Goal: Task Accomplishment & Management: Complete application form

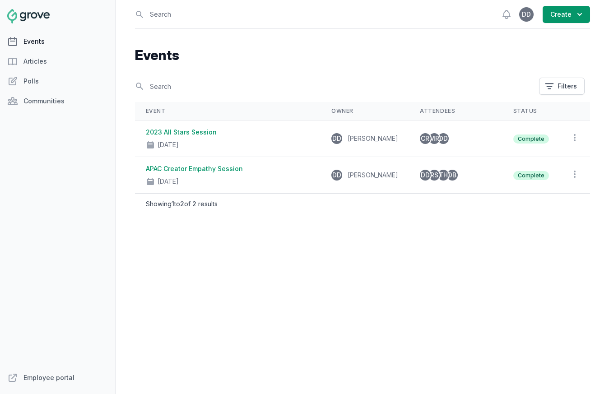
click at [48, 41] on link "Events" at bounding box center [57, 42] width 115 height 18
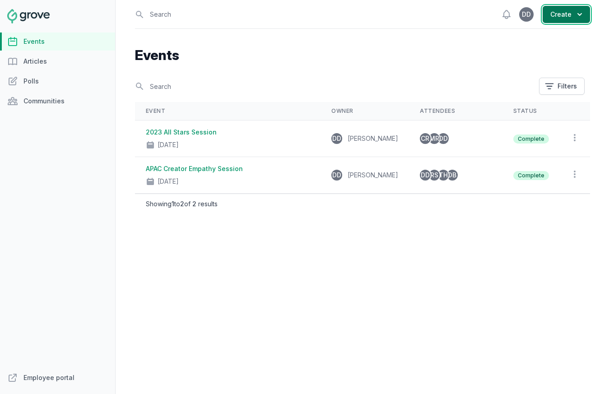
click at [561, 18] on button "Create" at bounding box center [566, 14] width 47 height 17
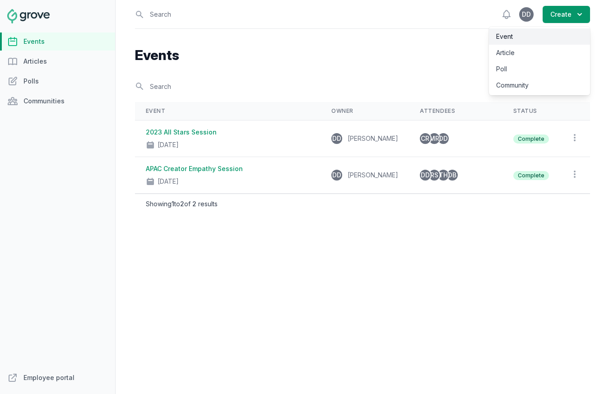
click at [507, 40] on link "Event" at bounding box center [539, 36] width 101 height 16
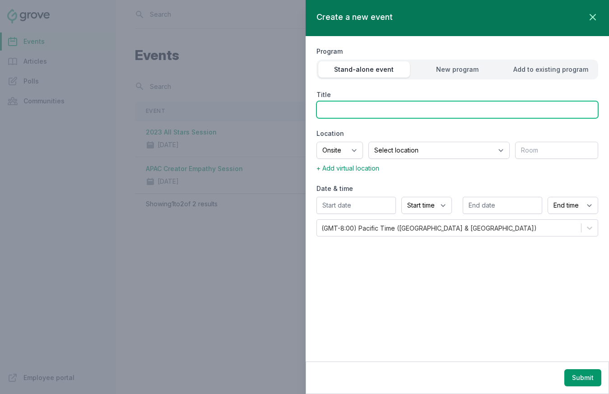
click at [331, 112] on input "Title" at bounding box center [458, 109] width 282 height 17
type input "LinkedIn Learning Deep Dive"
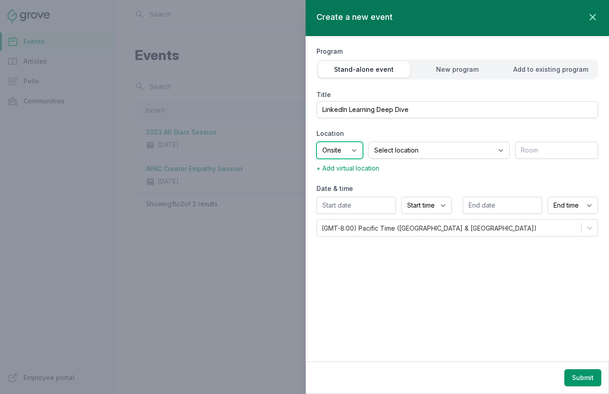
click at [357, 153] on select "Onsite Offsite Virtual only" at bounding box center [340, 150] width 47 height 17
select select "virtual"
click at [317, 142] on select "Onsite Offsite Virtual only" at bounding box center [340, 150] width 47 height 17
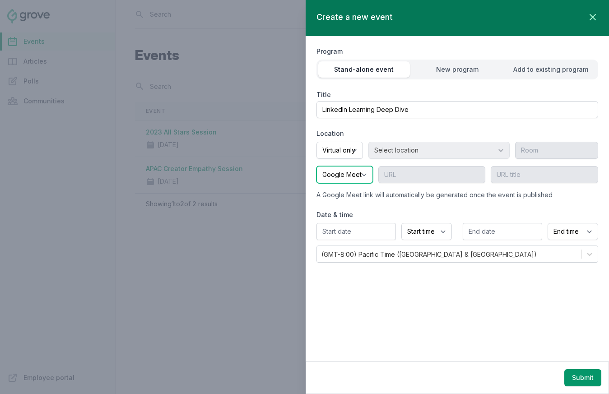
click at [343, 179] on select "Google Meet Other" at bounding box center [345, 174] width 56 height 17
click at [317, 166] on select "Google Meet Other" at bounding box center [345, 174] width 56 height 17
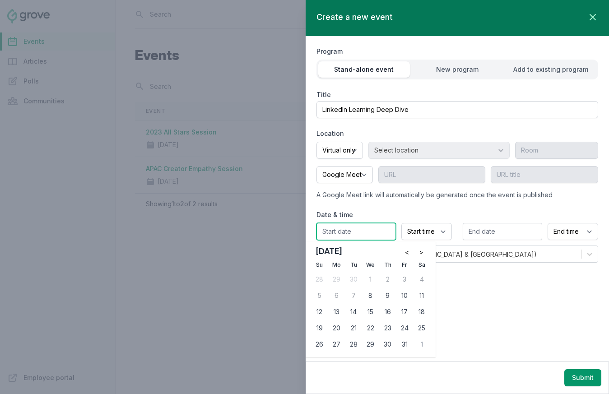
click at [355, 229] on input "text" at bounding box center [356, 231] width 79 height 17
click at [335, 329] on div "20" at bounding box center [337, 328] width 14 height 14
type input "[DATE]"
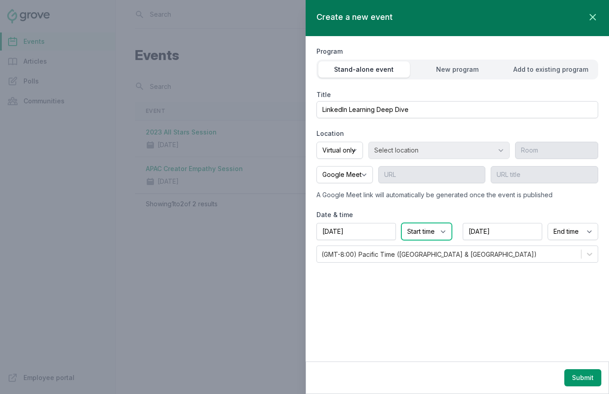
click at [446, 233] on select "Start time 12:00 AM 12:15 AM 12:30 AM 12:45 AM 1:00 AM 1:15 AM 1:30 AM 1:45 AM …" at bounding box center [427, 231] width 51 height 17
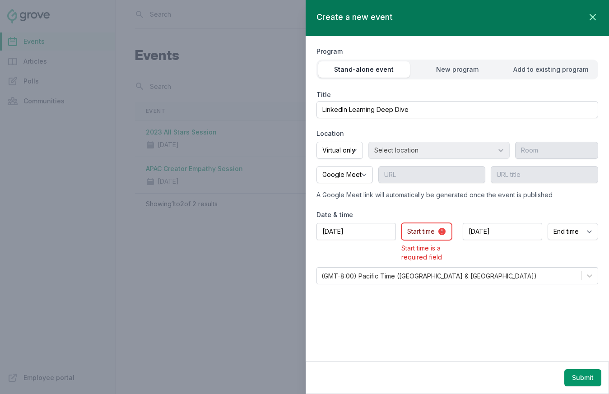
click at [414, 235] on select "Start time 12:00 AM 12:15 AM 12:30 AM 12:45 AM 1:00 AM 1:15 AM 1:30 AM 1:45 AM …" at bounding box center [427, 231] width 51 height 17
select select "9:00 AM"
click at [402, 223] on select "Start time 12:00 AM 12:15 AM 12:30 AM 12:45 AM 1:00 AM 1:15 AM 1:30 AM 1:45 AM …" at bounding box center [427, 231] width 51 height 17
select select "10:00 AM"
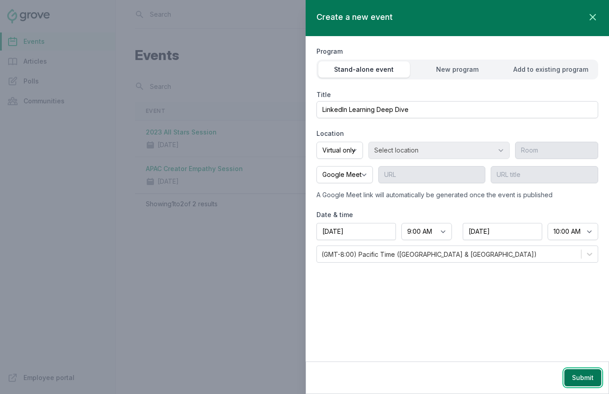
click at [580, 379] on button "Submit" at bounding box center [583, 377] width 37 height 17
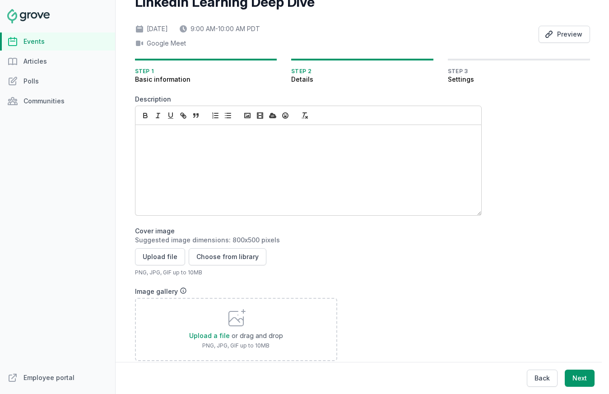
scroll to position [37, 0]
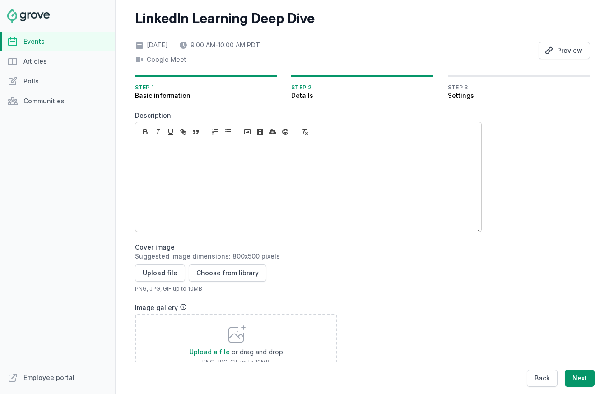
click at [146, 154] on p at bounding box center [305, 151] width 327 height 9
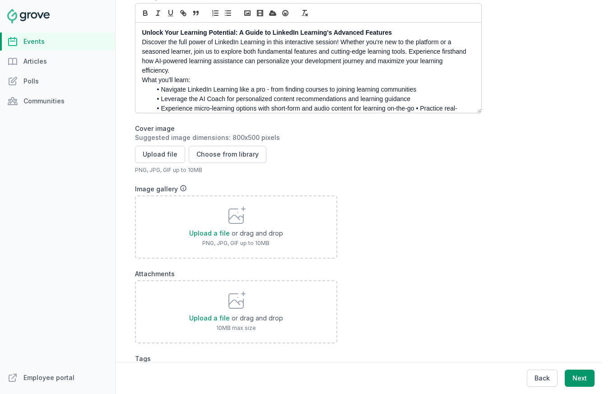
scroll to position [154, 0]
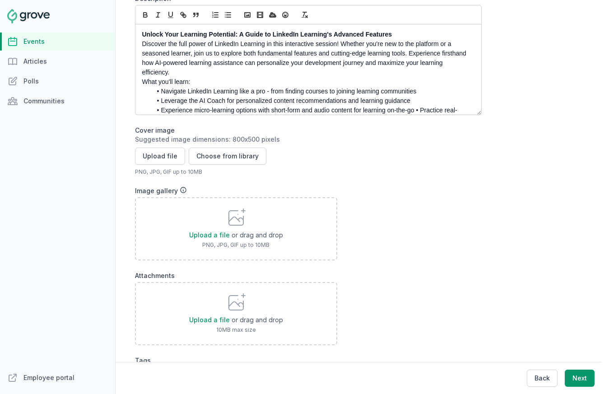
drag, startPoint x: 139, startPoint y: 81, endPoint x: 162, endPoint y: 85, distance: 23.9
click at [142, 81] on p "What you'll learn:" at bounding box center [305, 81] width 327 height 9
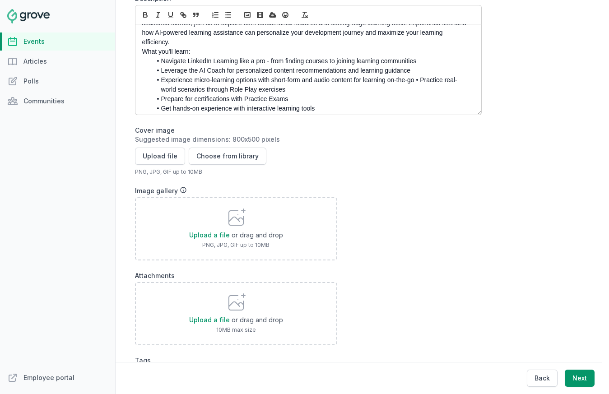
scroll to position [33, 0]
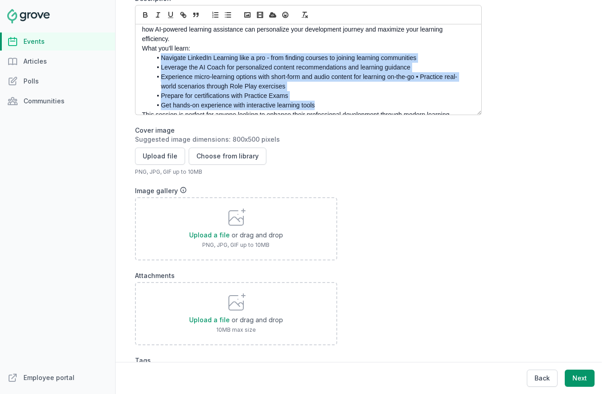
drag, startPoint x: 320, startPoint y: 105, endPoint x: 145, endPoint y: 56, distance: 181.9
click at [145, 56] on ul "Navigate LinkedIn Learning like a pro - from finding courses to joining learnin…" at bounding box center [305, 81] width 327 height 57
click at [226, 14] on icon "button" at bounding box center [228, 15] width 8 height 8
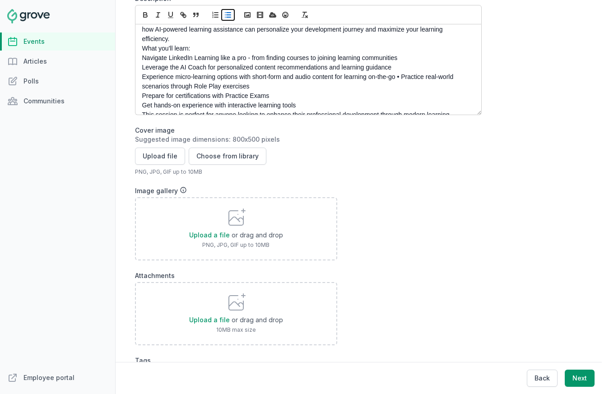
click at [226, 14] on icon "button" at bounding box center [228, 15] width 8 height 8
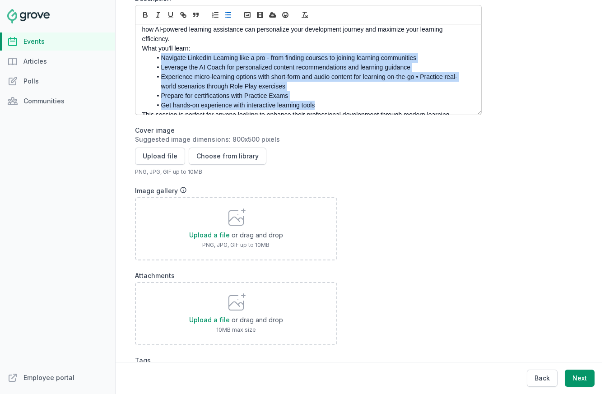
click at [329, 79] on li "Experience micro-learning options with short-form and audio content for learnin…" at bounding box center [311, 81] width 318 height 19
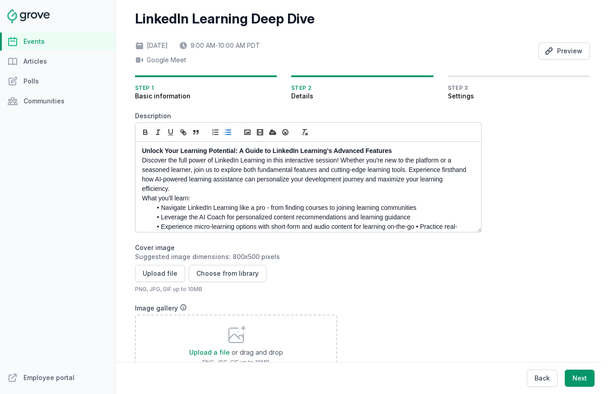
scroll to position [0, 0]
click at [142, 199] on p "What you'll learn:" at bounding box center [305, 199] width 327 height 9
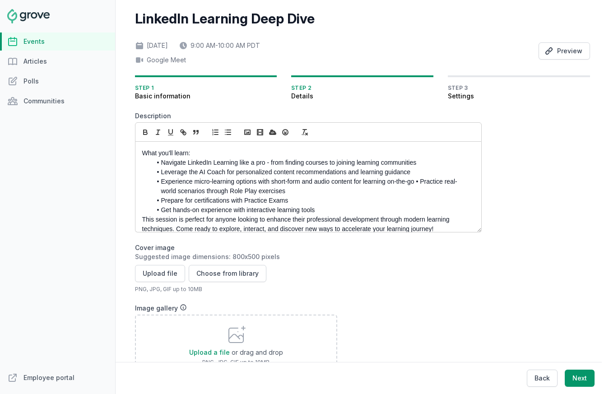
scroll to position [57, 0]
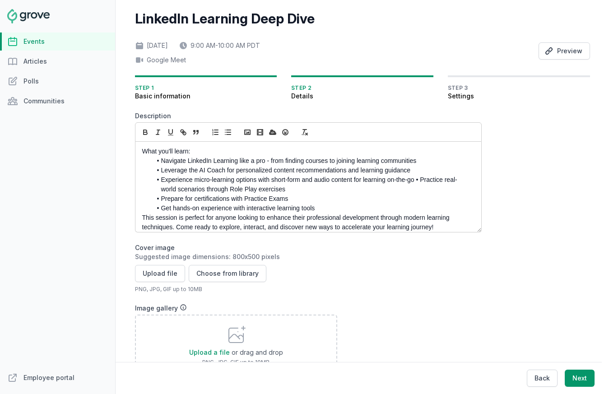
click at [137, 220] on div "Unlock Your Learning Potential: A Guide to LinkedIn Learning's Advanced Feature…" at bounding box center [309, 187] width 346 height 90
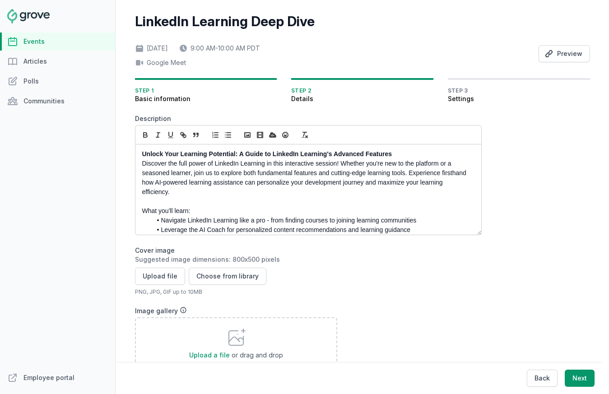
scroll to position [0, 0]
click at [333, 164] on p "Discover the full power of LinkedIn Learning in this interactive session! Wheth…" at bounding box center [305, 178] width 327 height 38
click at [432, 322] on div "Upload a file or drag and drop PNG, JPG, GIF up to 10MB" at bounding box center [308, 349] width 347 height 63
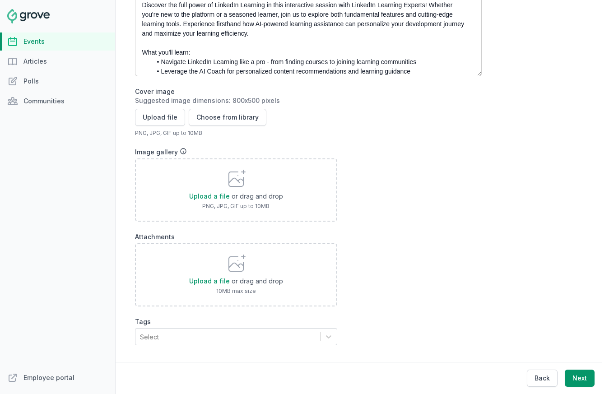
scroll to position [212, 0]
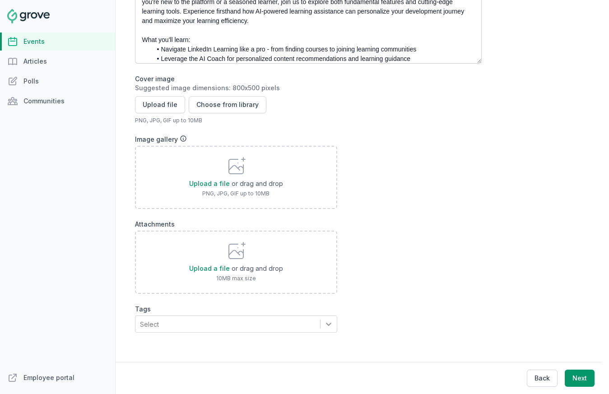
click at [324, 320] on icon at bounding box center [328, 324] width 9 height 9
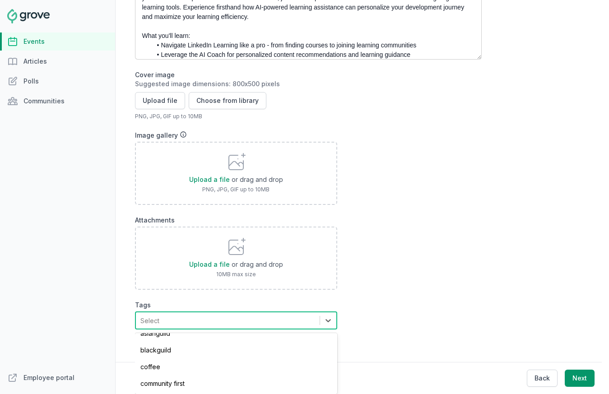
scroll to position [45, 0]
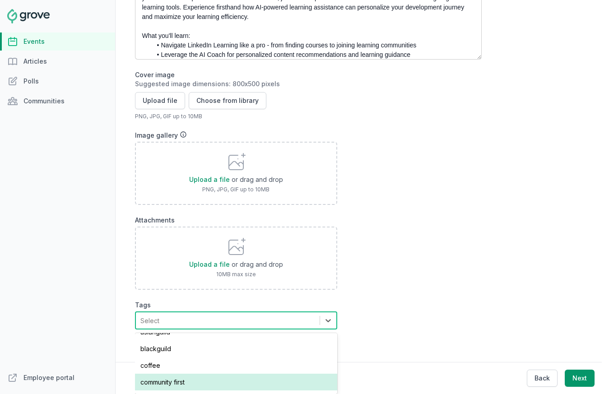
click at [213, 374] on div "community first" at bounding box center [236, 382] width 202 height 17
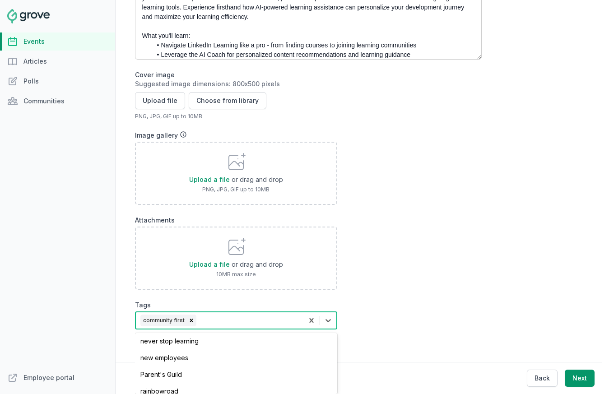
scroll to position [255, 0]
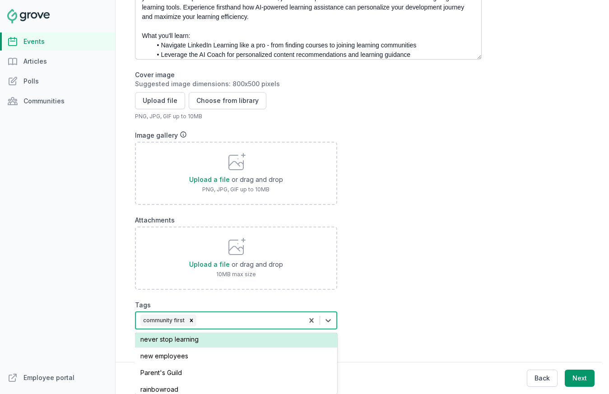
click at [192, 335] on div "never stop learning" at bounding box center [236, 339] width 202 height 17
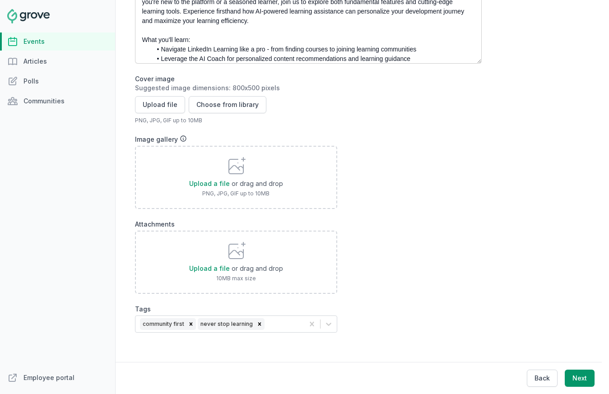
scroll to position [212, 0]
click at [451, 267] on div "Upload a file or drag and drop 10MB max size" at bounding box center [308, 262] width 347 height 63
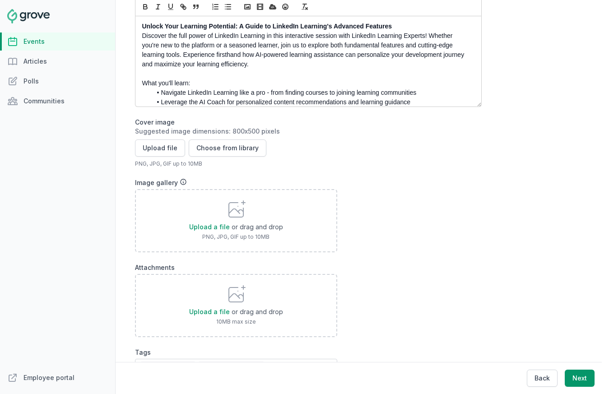
scroll to position [193, 0]
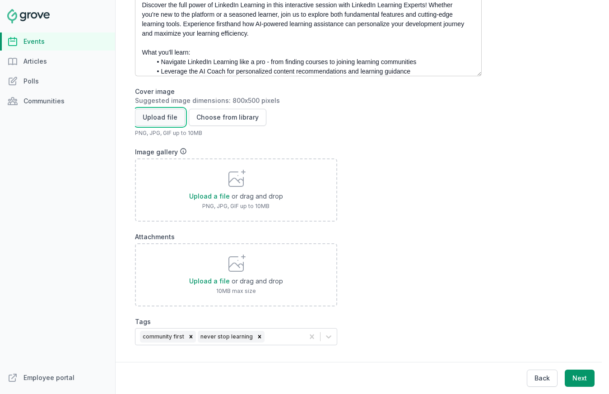
click at [154, 118] on button "Upload file" at bounding box center [160, 117] width 50 height 17
click at [157, 120] on button "Upload file" at bounding box center [160, 117] width 50 height 17
click at [153, 120] on button "Upload file" at bounding box center [160, 117] width 50 height 17
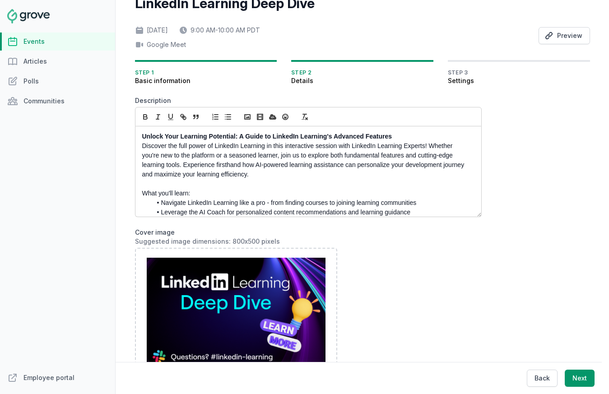
scroll to position [0, 0]
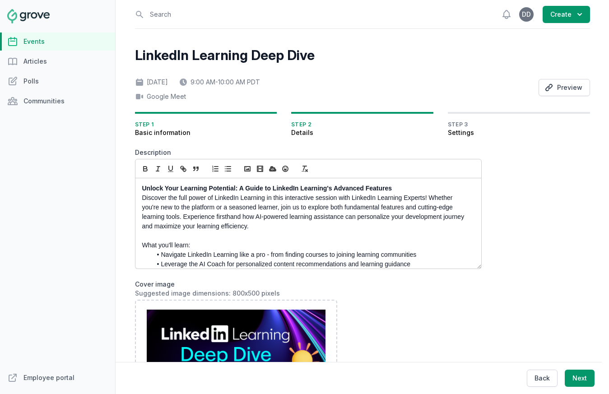
click at [212, 220] on p "Discover the full power of LinkedIn Learning in this interactive session with L…" at bounding box center [305, 212] width 327 height 38
click at [197, 211] on p "Discover the full power of LinkedIn Learning in this interactive session with L…" at bounding box center [305, 212] width 327 height 38
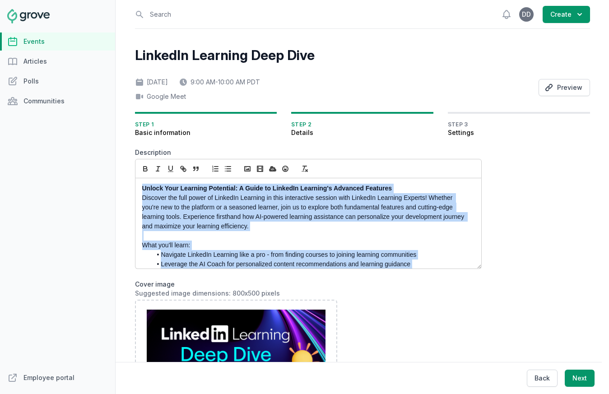
copy div "Unlock Your Learning Potential: A Guide to LinkedIn Learning's Advanced Feature…"
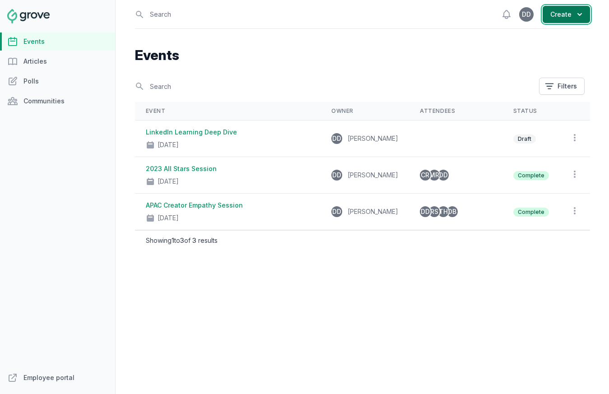
click at [566, 14] on button "Create" at bounding box center [566, 14] width 47 height 17
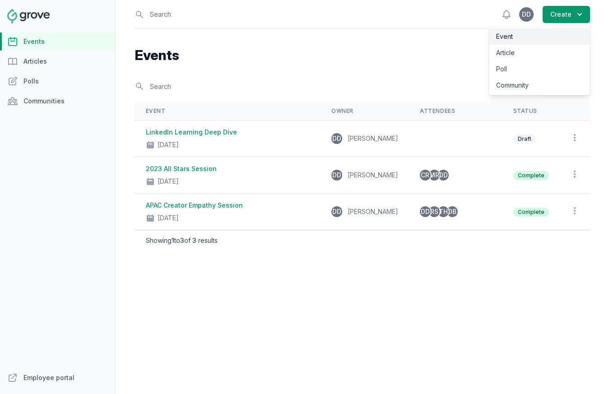
click at [519, 36] on link "Event" at bounding box center [539, 36] width 101 height 16
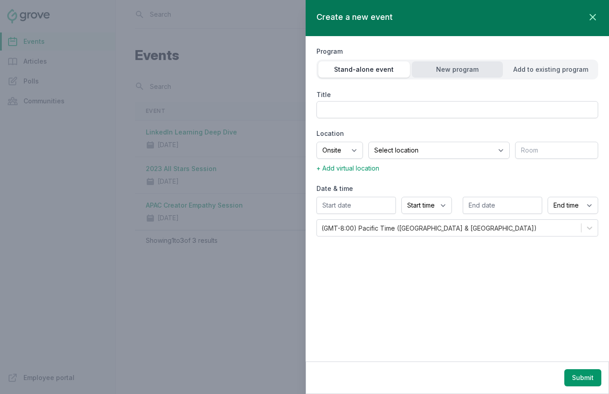
click at [453, 72] on div "New program" at bounding box center [458, 69] width 92 height 9
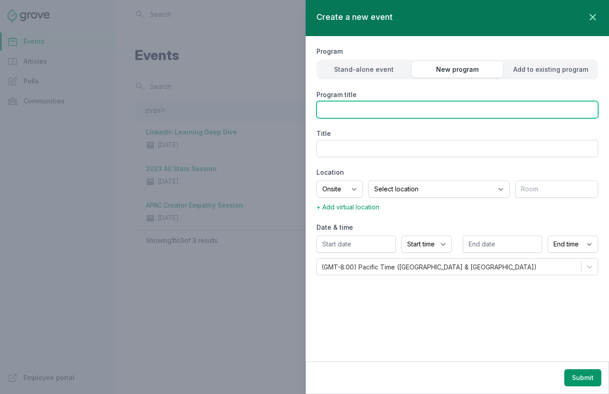
click at [368, 112] on input "Program title" at bounding box center [458, 109] width 282 height 17
type input "LinkedIn Learning"
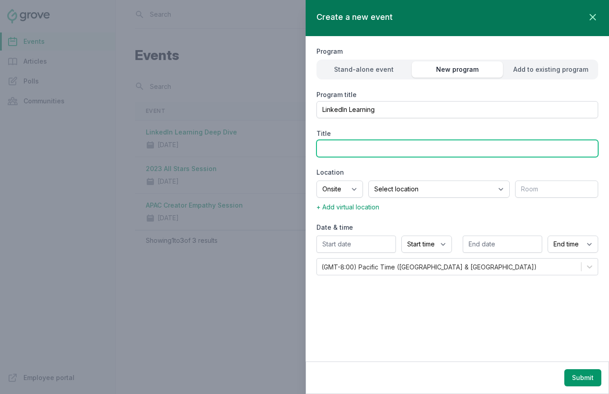
click at [383, 146] on input "Title" at bounding box center [458, 148] width 282 height 17
type input "LinkedIn Learning Deep Dive Session"
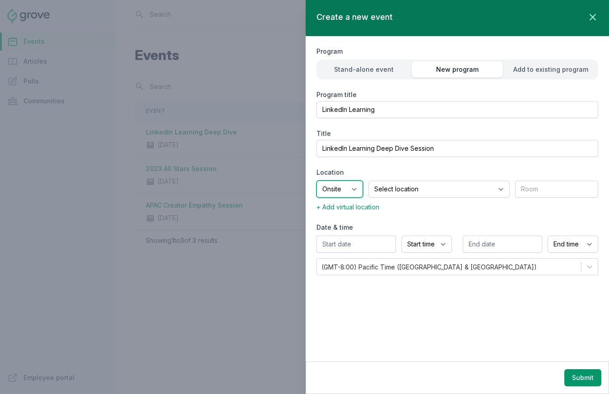
click at [363, 191] on select "Onsite Offsite Virtual only" at bounding box center [340, 189] width 47 height 17
select select "virtual"
click at [317, 181] on select "Onsite Offsite Virtual only" at bounding box center [340, 189] width 47 height 17
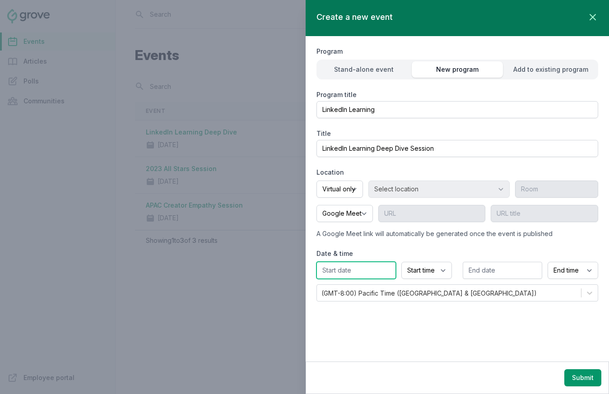
click at [370, 271] on input "text" at bounding box center [356, 270] width 79 height 17
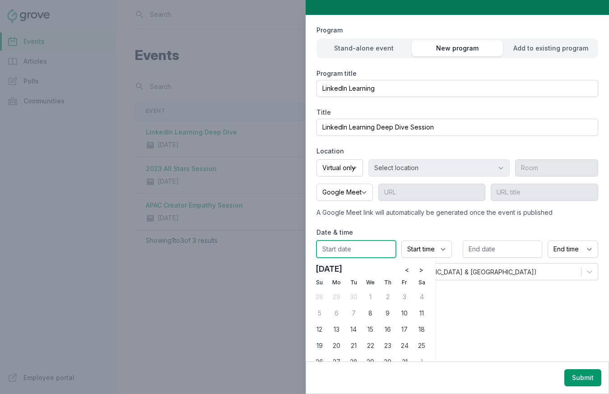
scroll to position [34, 0]
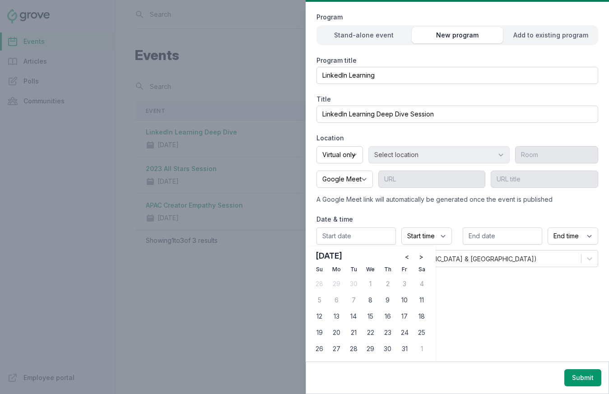
click at [520, 306] on div "Create a new event Close panel Program Stand-alone event New program Add to exi…" at bounding box center [458, 181] width 304 height 362
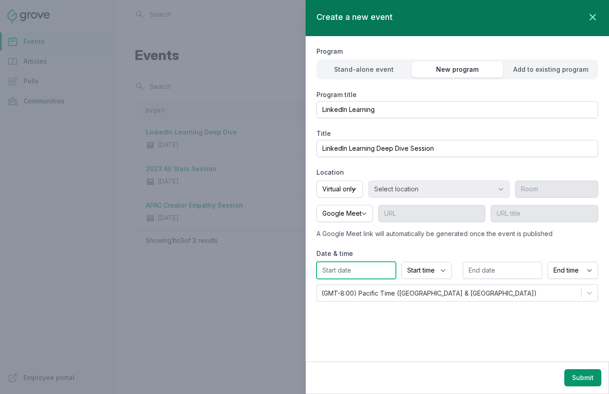
click at [365, 275] on input "text" at bounding box center [356, 270] width 79 height 17
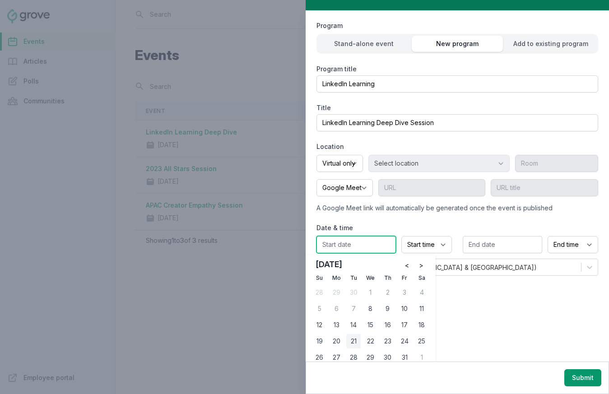
scroll to position [34, 0]
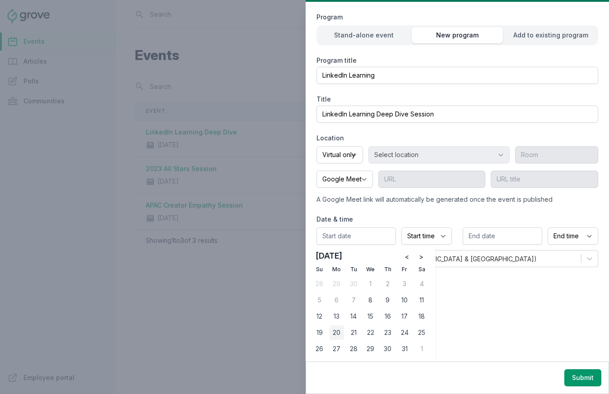
click at [341, 331] on div "20" at bounding box center [337, 333] width 14 height 14
type input "[DATE]"
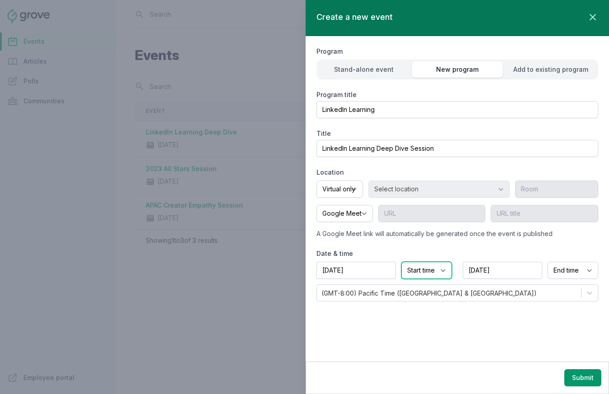
click at [442, 271] on select "Start time 12:00 AM 12:15 AM 12:30 AM 12:45 AM 1:00 AM 1:15 AM 1:30 AM 1:45 AM …" at bounding box center [427, 270] width 51 height 17
select select "9:00 AM"
click at [402, 262] on select "Start time 12:00 AM 12:15 AM 12:30 AM 12:45 AM 1:00 AM 1:15 AM 1:30 AM 1:45 AM …" at bounding box center [427, 270] width 51 height 17
select select "10:00 AM"
click at [581, 380] on button "Submit" at bounding box center [583, 377] width 37 height 17
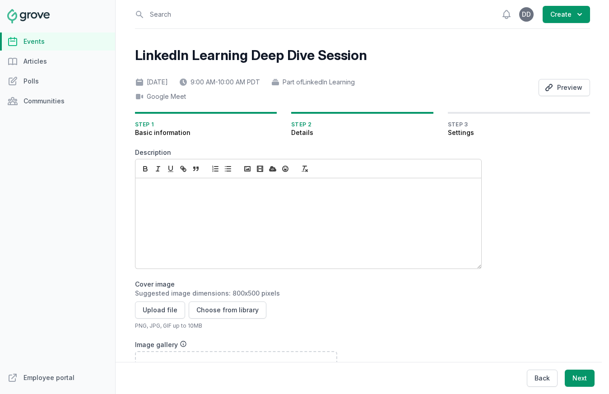
click at [190, 208] on div at bounding box center [309, 223] width 346 height 90
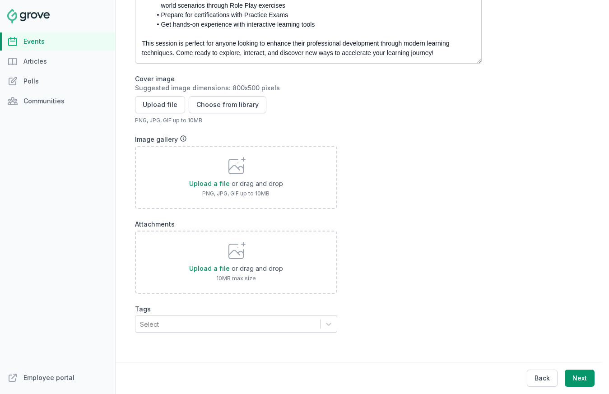
scroll to position [212, 0]
click at [153, 103] on button "Upload file" at bounding box center [160, 104] width 50 height 17
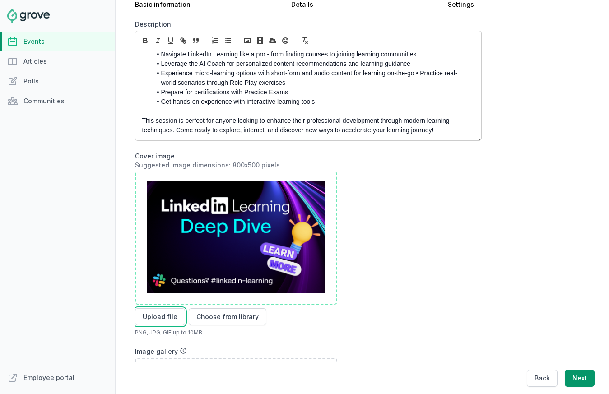
scroll to position [201, 0]
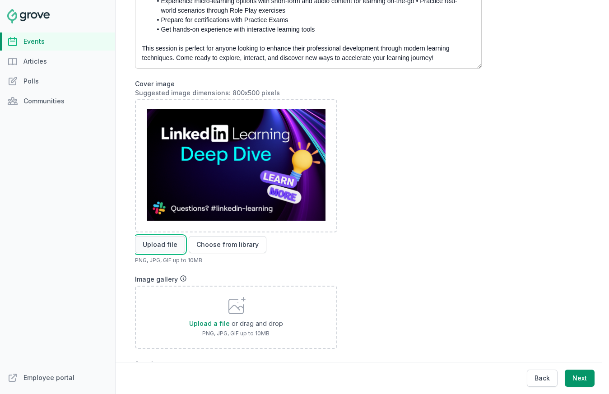
click at [148, 243] on button "Upload file" at bounding box center [160, 244] width 50 height 17
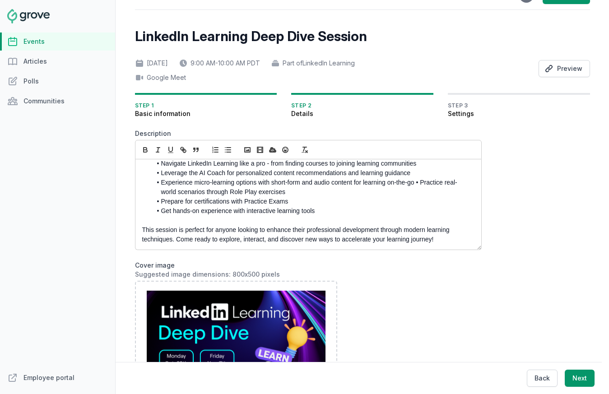
scroll to position [0, 0]
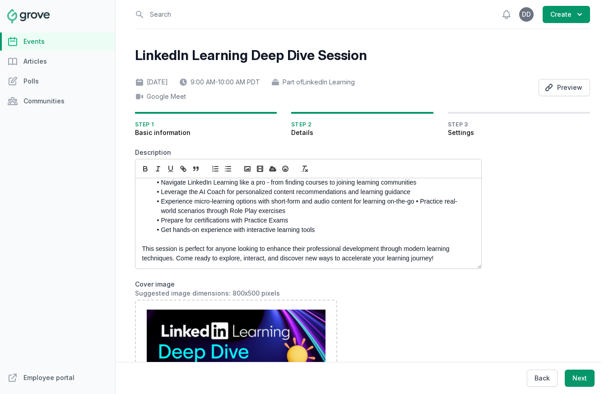
click at [562, 78] on div "Mon, Oct 20, 2025 9:00 AM - 10:00 AM PDT Part of LinkedIn Learning Google Meet …" at bounding box center [362, 87] width 455 height 27
click at [561, 100] on div "Mon, Oct 20, 2025 9:00 AM - 10:00 AM PDT Part of LinkedIn Learning Google Meet …" at bounding box center [362, 87] width 455 height 27
click at [558, 90] on button "Preview" at bounding box center [564, 87] width 51 height 17
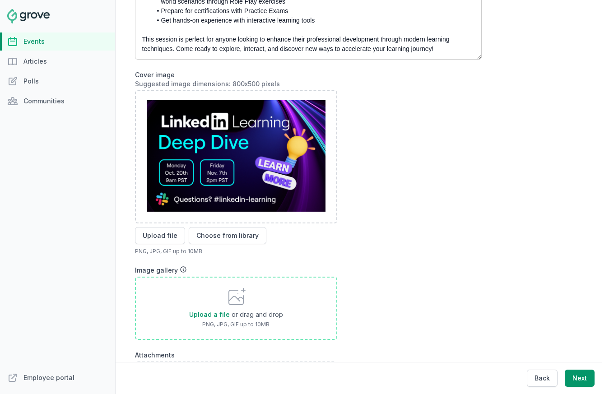
scroll to position [235, 0]
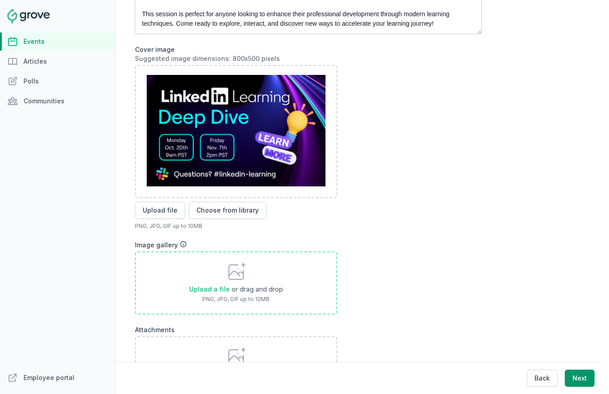
click at [205, 291] on span "Upload a file" at bounding box center [209, 289] width 41 height 8
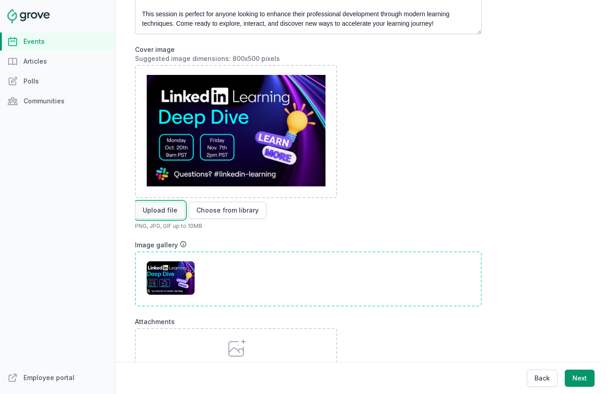
click at [159, 208] on button "Upload file" at bounding box center [160, 210] width 50 height 17
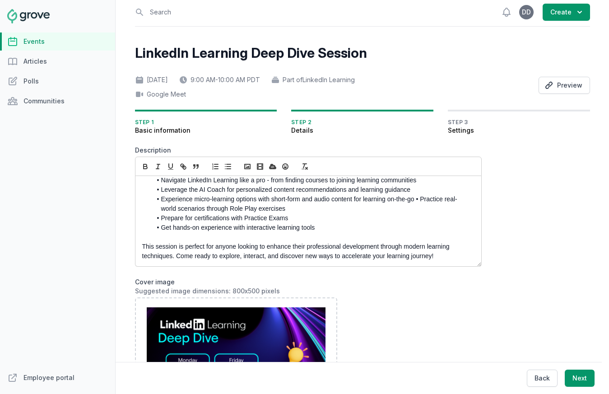
scroll to position [0, 0]
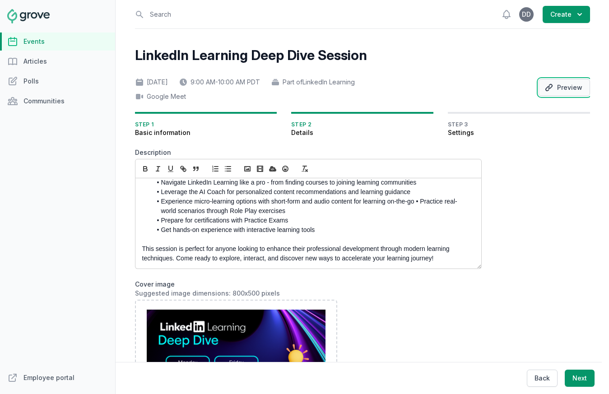
click at [566, 82] on button "Preview" at bounding box center [564, 87] width 51 height 17
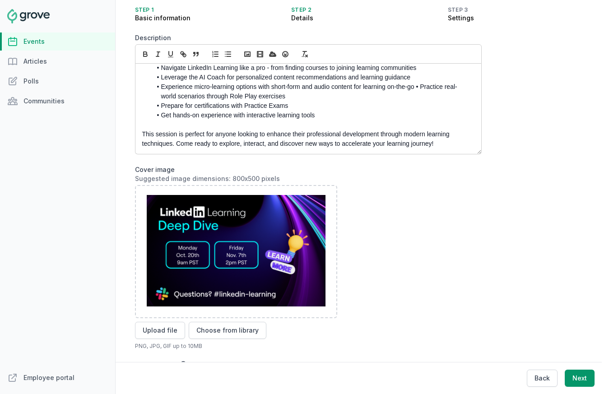
scroll to position [151, 0]
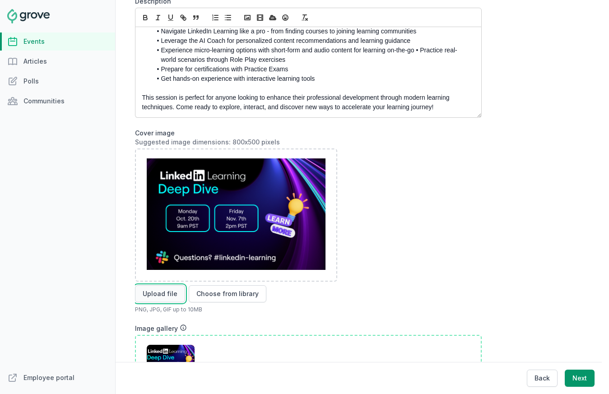
click at [159, 297] on button "Upload file" at bounding box center [160, 293] width 50 height 17
click at [162, 292] on button "Upload file" at bounding box center [160, 293] width 50 height 17
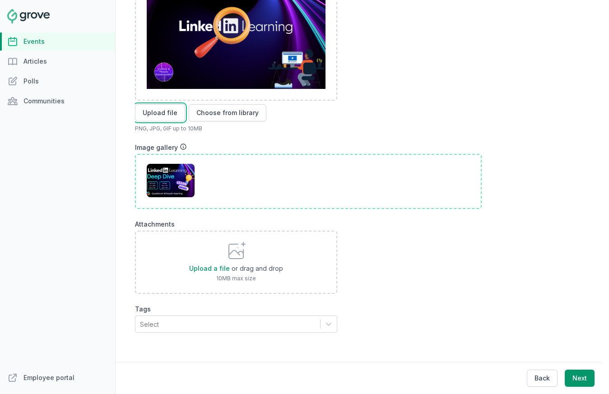
scroll to position [328, 0]
click at [176, 176] on icon at bounding box center [177, 180] width 9 height 9
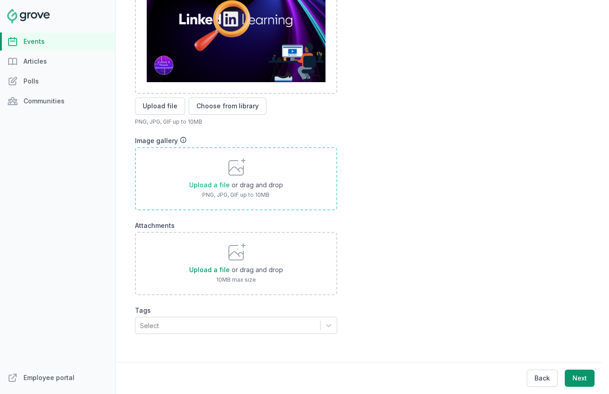
click at [206, 183] on span "Upload a file" at bounding box center [209, 185] width 41 height 8
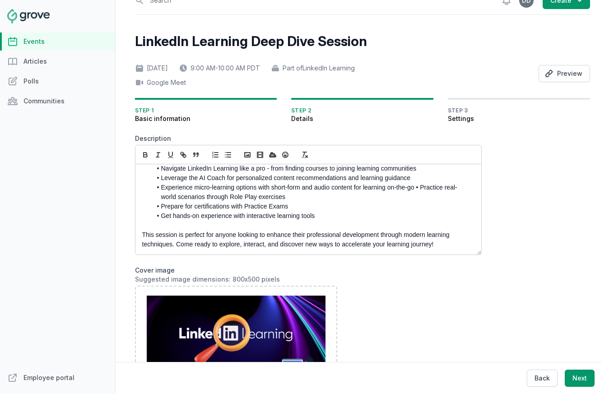
scroll to position [0, 0]
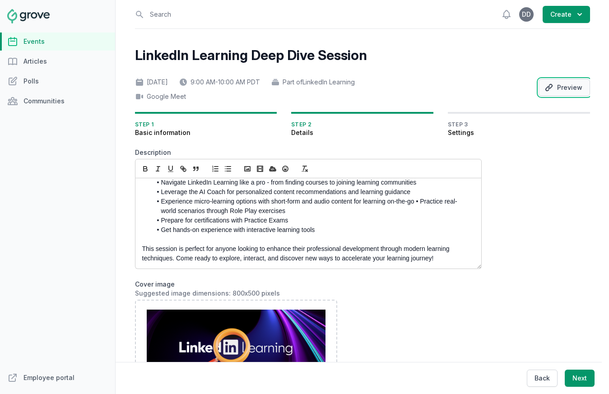
click at [558, 87] on button "Preview" at bounding box center [564, 87] width 51 height 17
click at [559, 93] on button "Preview" at bounding box center [564, 87] width 51 height 17
click at [562, 86] on button "Preview" at bounding box center [564, 87] width 51 height 17
click at [537, 266] on div "LinkedIn Learning Deep Dive Session Mon, Oct 20, 2025 9:00 AM - 10:00 AM PDT Pa…" at bounding box center [362, 367] width 455 height 640
click at [547, 86] on icon "button" at bounding box center [548, 87] width 7 height 7
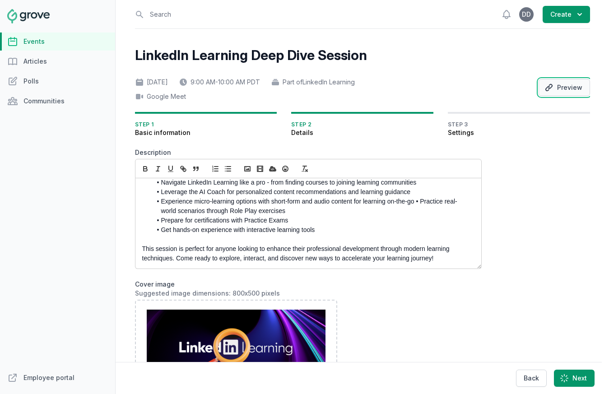
click at [548, 89] on icon "button" at bounding box center [548, 87] width 7 height 7
click at [548, 88] on icon "button" at bounding box center [548, 87] width 7 height 7
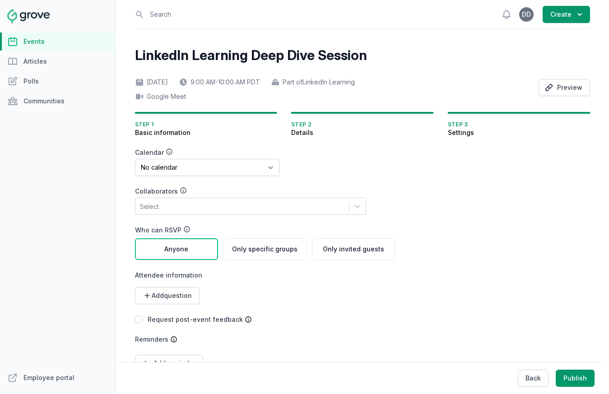
click at [500, 253] on div "LinkedIn Learning Deep Dive Session Mon, Oct 20, 2025 9:00 AM - 10:00 AM PDT Pa…" at bounding box center [362, 229] width 455 height 365
click at [353, 206] on icon at bounding box center [357, 206] width 9 height 9
click at [537, 202] on div "LinkedIn Learning Deep Dive Session Mon, Oct 20, 2025 9:00 AM - 10:00 AM PDT Pa…" at bounding box center [362, 229] width 455 height 365
click at [197, 173] on select "No calendar Virtual Events Calendar" at bounding box center [207, 167] width 145 height 17
click at [262, 171] on select "No calendar Virtual Events Calendar" at bounding box center [207, 167] width 145 height 17
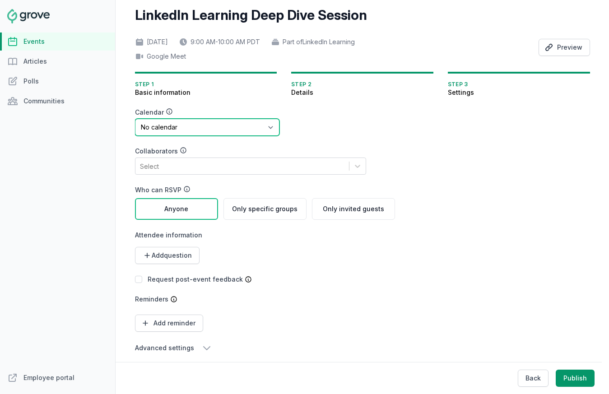
scroll to position [53, 0]
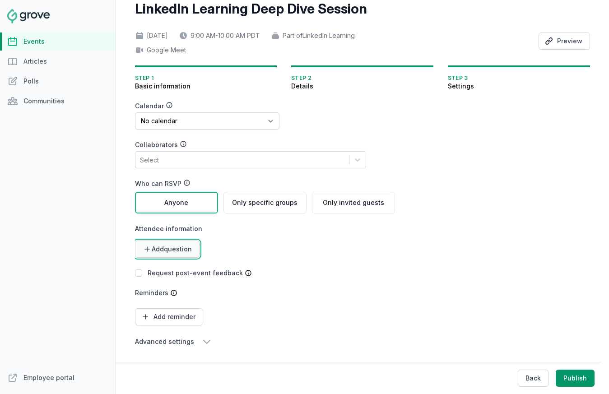
click at [164, 245] on span "Add question" at bounding box center [172, 249] width 40 height 9
click at [378, 273] on div "Calendar No calendar Virtual Events Calendar Collaborators Select Who can RSVP …" at bounding box center [265, 225] width 260 height 246
click at [156, 310] on button "Add reminder" at bounding box center [169, 316] width 68 height 17
select select "hours"
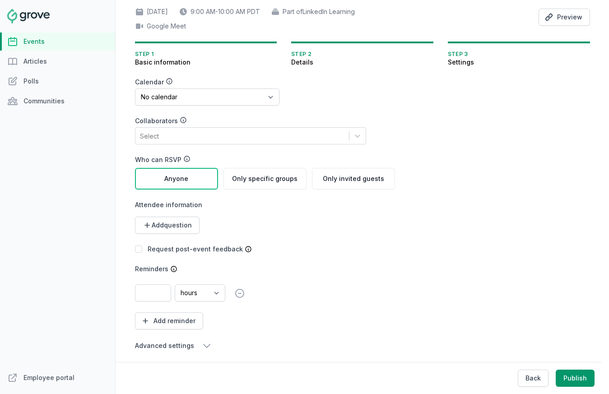
scroll to position [81, 0]
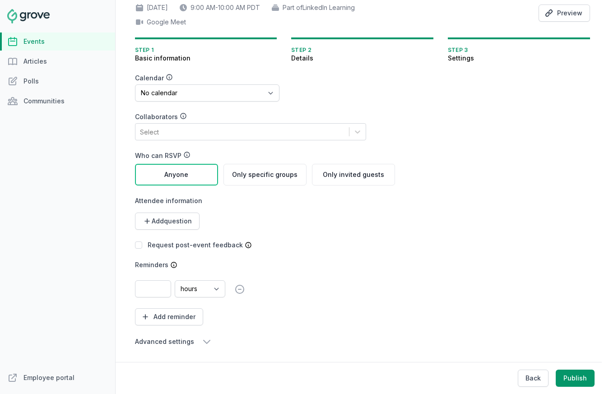
click at [145, 280] on input "number" at bounding box center [153, 288] width 36 height 17
type input "1"
click at [317, 286] on div "1 minutes hours days weeks remove" at bounding box center [265, 288] width 260 height 17
click at [157, 313] on button "Add reminder" at bounding box center [169, 316] width 68 height 17
select select "hours"
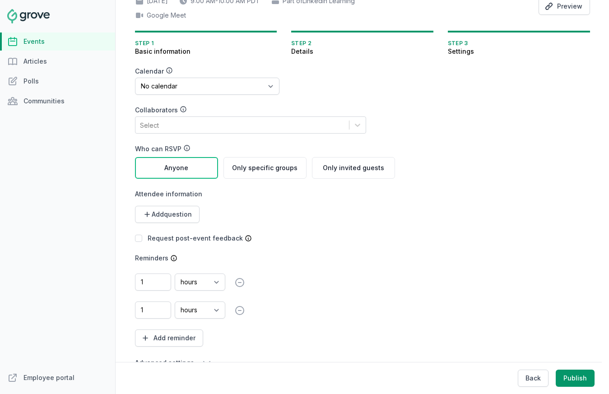
type input "1"
click at [199, 313] on select "minutes hours days weeks" at bounding box center [200, 310] width 51 height 17
select select "days"
click at [175, 302] on select "minutes hours days weeks" at bounding box center [200, 310] width 51 height 17
click at [403, 289] on form "Calendar No calendar Virtual Events Calendar Collaborators Select Who can RSVP …" at bounding box center [308, 218] width 347 height 302
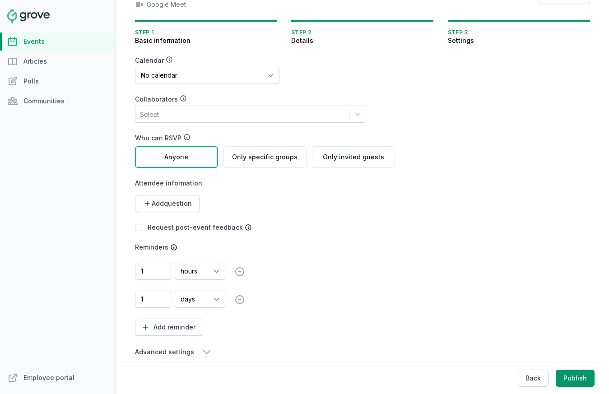
scroll to position [110, 0]
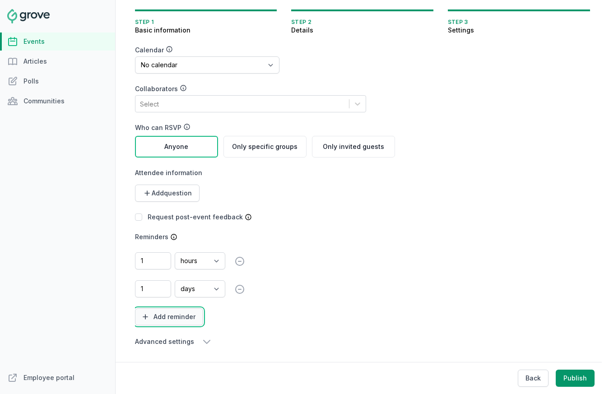
click at [153, 309] on button "Add reminder" at bounding box center [169, 316] width 68 height 17
select select "hours"
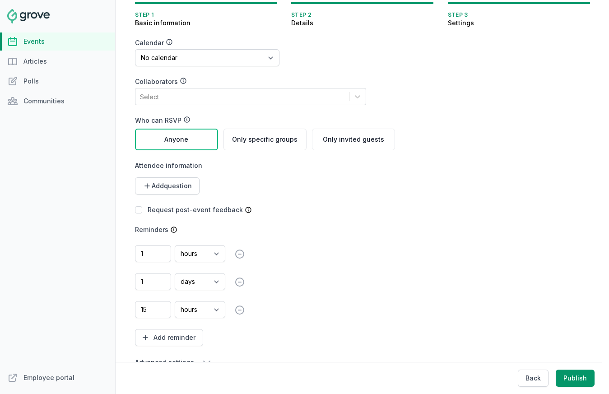
type input "15"
click at [192, 315] on select "minutes hours days weeks" at bounding box center [200, 309] width 51 height 17
select select "minutes"
click at [175, 302] on select "minutes hours days weeks" at bounding box center [200, 309] width 51 height 17
drag, startPoint x: 355, startPoint y: 331, endPoint x: 355, endPoint y: 292, distance: 38.8
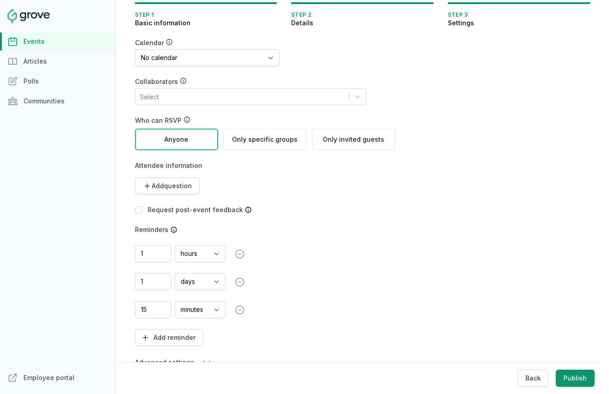
click at [355, 292] on div "1 minutes hours days weeks remove 1 minutes hours days weeks remove 15 minutes …" at bounding box center [265, 295] width 260 height 101
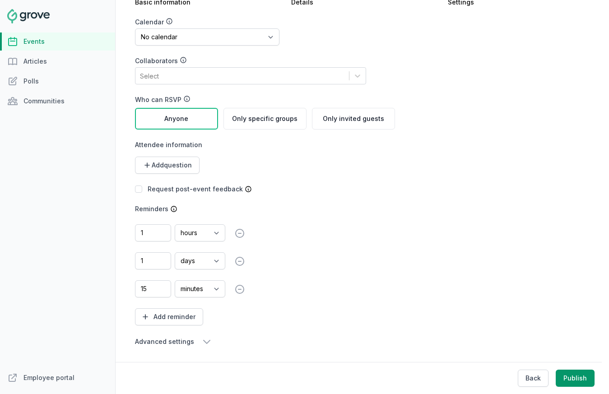
scroll to position [138, 0]
click at [191, 338] on button "Advanced settings" at bounding box center [265, 341] width 260 height 11
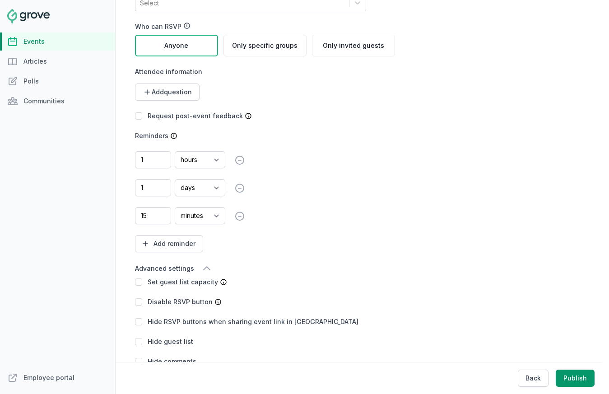
scroll to position [230, 0]
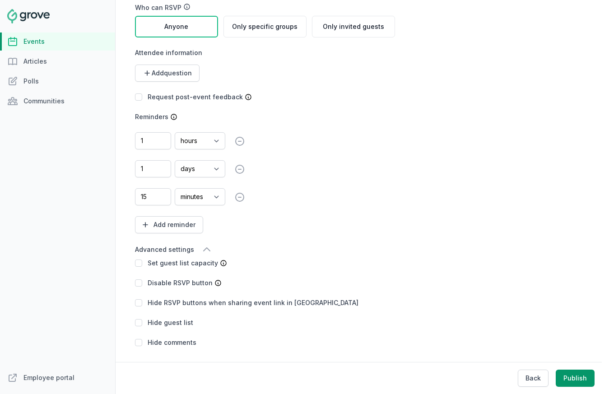
click at [204, 248] on icon "button" at bounding box center [207, 249] width 6 height 3
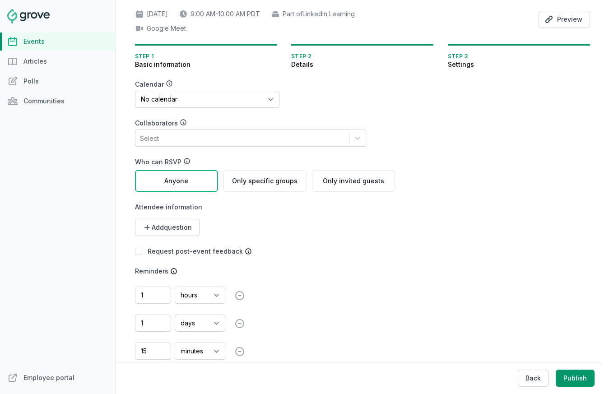
scroll to position [123, 0]
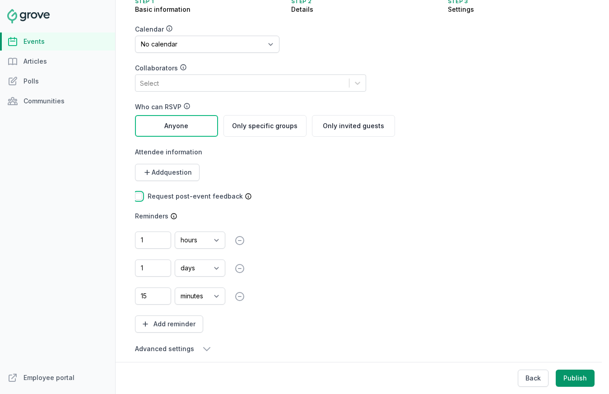
click at [135, 196] on input "checkbox" at bounding box center [138, 196] width 7 height 7
click at [136, 200] on div at bounding box center [138, 196] width 7 height 9
click at [136, 198] on input "checkbox" at bounding box center [138, 196] width 7 height 7
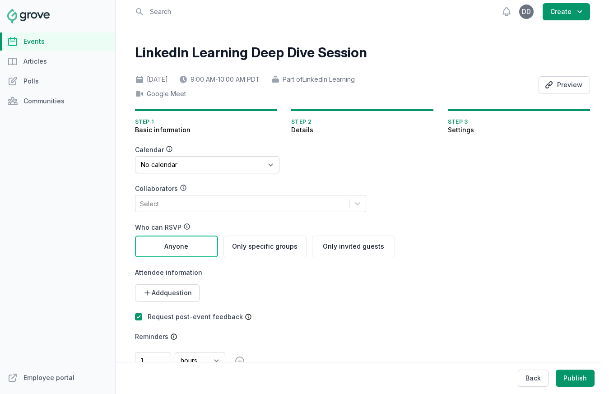
scroll to position [2, 0]
click at [520, 282] on div "LinkedIn Learning Deep Dive Session Mon, Oct 20, 2025 9:00 AM - 10:00 AM PDT Pa…" at bounding box center [362, 269] width 455 height 449
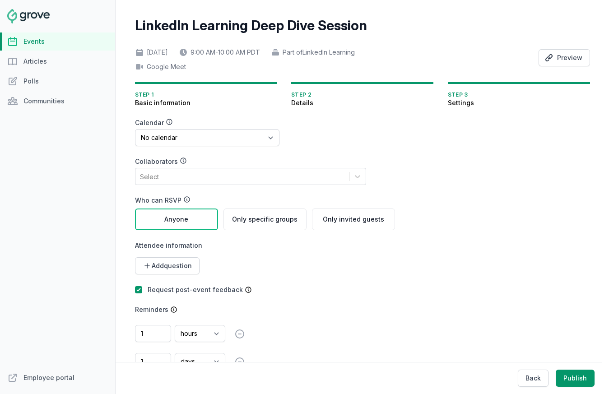
scroll to position [138, 0]
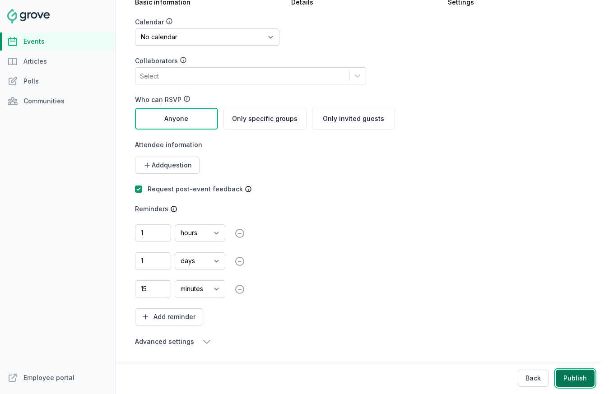
click at [575, 377] on button "Publish" at bounding box center [575, 378] width 39 height 17
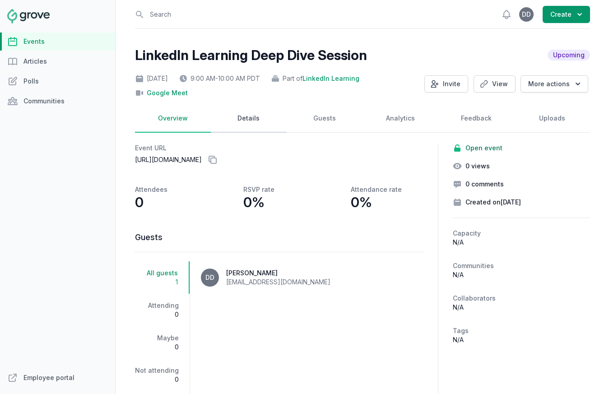
click at [243, 118] on link "Details" at bounding box center [249, 119] width 76 height 28
select select "130"
select select "virtual"
select select "9:00 AM"
select select "10:00 AM"
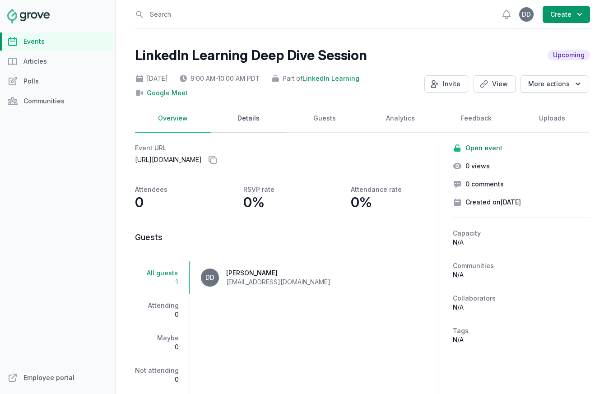
select select "days"
select select "hours"
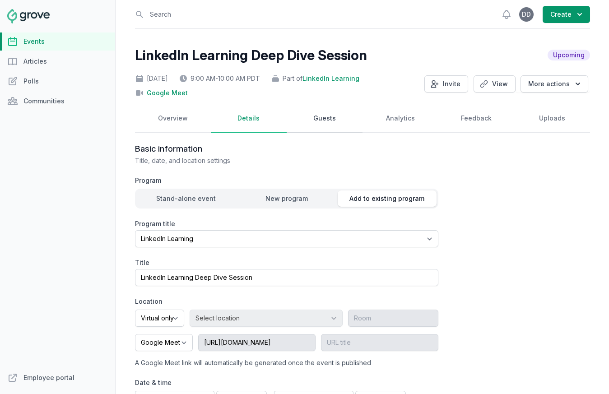
click at [322, 126] on link "Guests" at bounding box center [325, 119] width 76 height 28
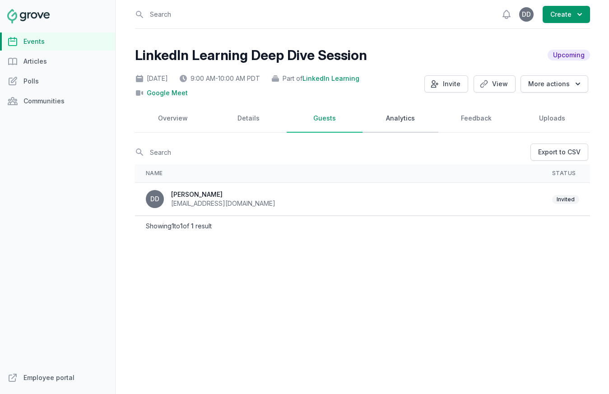
click at [407, 122] on link "Analytics" at bounding box center [401, 119] width 76 height 28
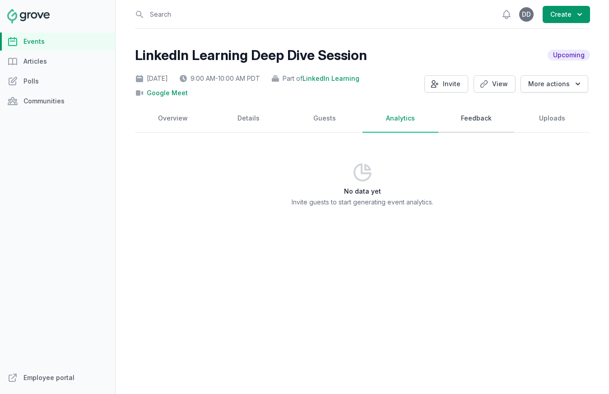
click at [463, 123] on link "Feedback" at bounding box center [477, 119] width 76 height 28
click at [535, 125] on link "Uploads" at bounding box center [552, 119] width 76 height 28
click at [252, 125] on link "Details" at bounding box center [249, 119] width 76 height 28
select select "130"
select select "virtual"
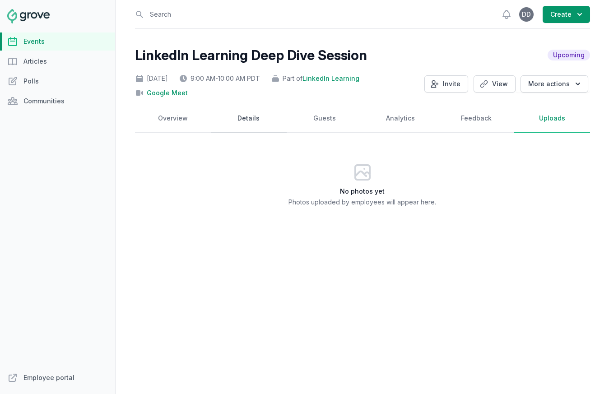
select select "9:00 AM"
select select "10:00 AM"
select select "days"
select select "hours"
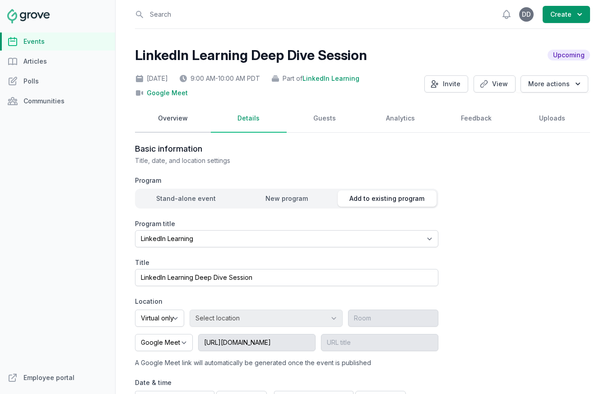
click at [156, 119] on link "Overview" at bounding box center [173, 119] width 76 height 28
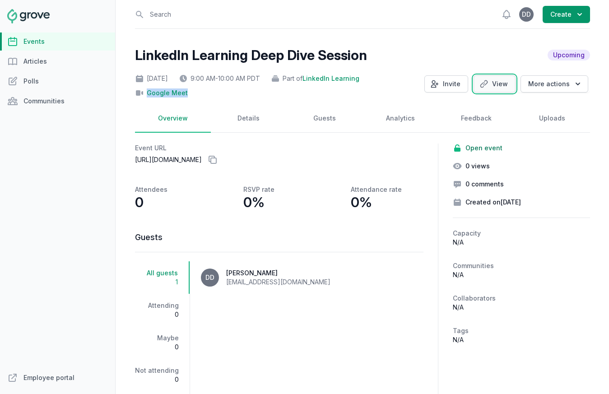
click at [490, 84] on link "View" at bounding box center [495, 83] width 42 height 17
click at [580, 14] on icon "button" at bounding box center [579, 14] width 9 height 9
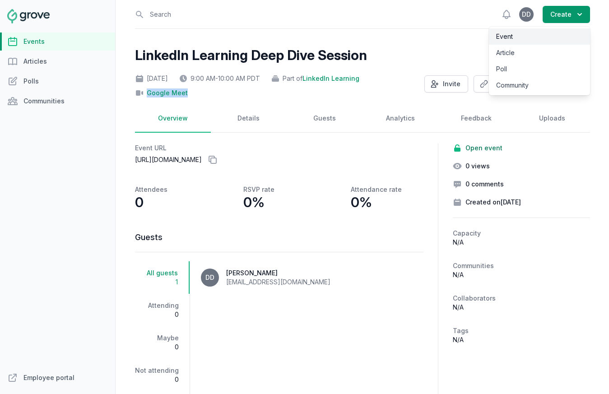
click at [505, 35] on link "Event" at bounding box center [539, 36] width 101 height 16
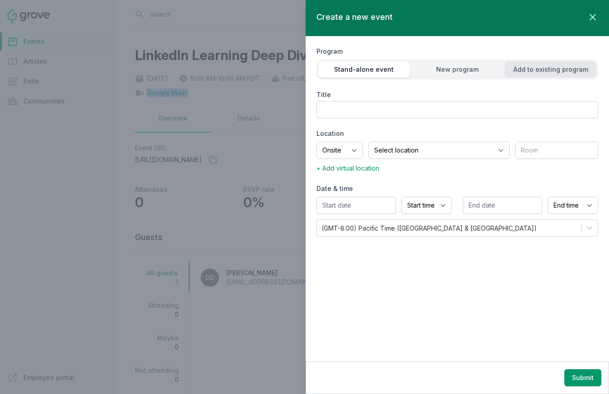
click at [541, 69] on div "Add to existing program" at bounding box center [551, 69] width 92 height 9
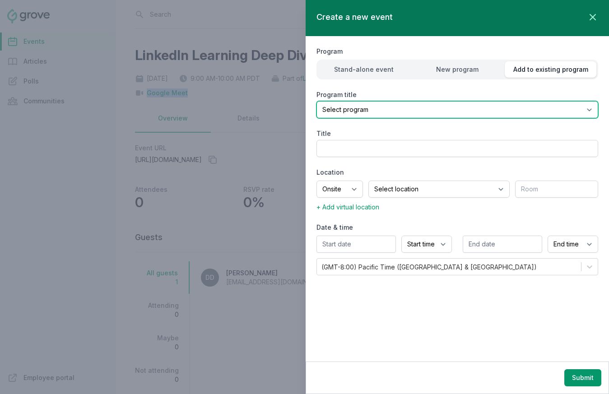
click at [393, 113] on select "Select program LinkedIn Learning" at bounding box center [458, 109] width 282 height 17
select select "130"
click at [317, 101] on select "Select program LinkedIn Learning" at bounding box center [458, 109] width 282 height 17
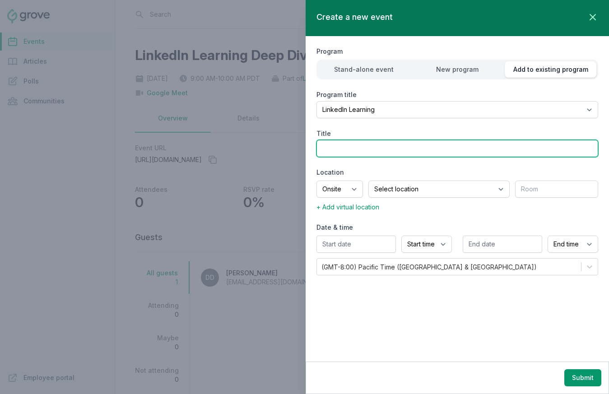
click at [358, 152] on input "Title" at bounding box center [458, 148] width 282 height 17
type input "LinkedIn Learning Deep Dive Session"
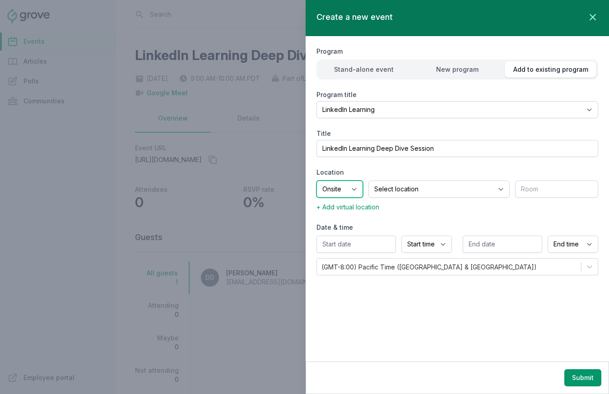
click at [361, 192] on select "Onsite Offsite Virtual only" at bounding box center [340, 189] width 47 height 17
click at [345, 189] on select "Onsite Offsite Virtual only" at bounding box center [340, 189] width 47 height 17
select select "virtual"
click at [317, 181] on select "Onsite Offsite Virtual only" at bounding box center [340, 189] width 47 height 17
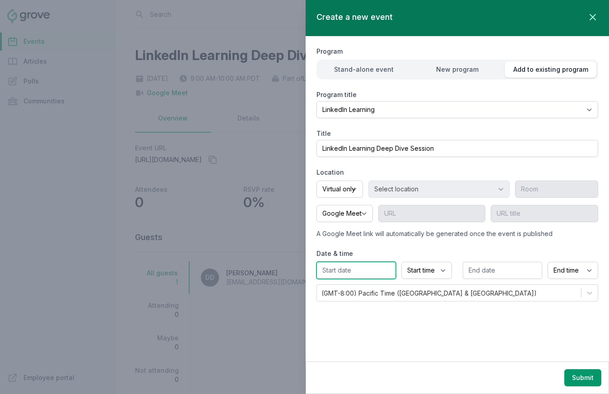
click at [361, 268] on input "text" at bounding box center [356, 270] width 79 height 17
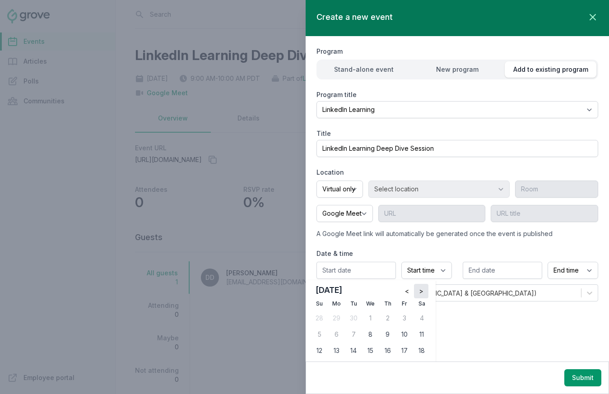
click at [421, 294] on span ">" at bounding box center [421, 291] width 5 height 9
click at [403, 336] on div "7" at bounding box center [404, 334] width 14 height 14
type input "11/07/2025"
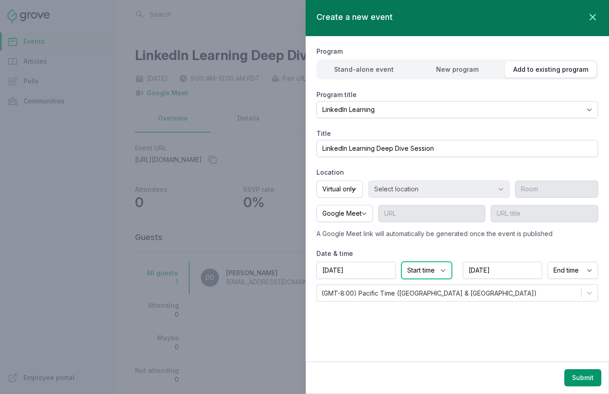
click at [435, 272] on select "Start time 12:00 AM 12:15 AM 12:30 AM 12:45 AM 1:00 AM 1:15 AM 1:30 AM 1:45 AM …" at bounding box center [427, 270] width 51 height 17
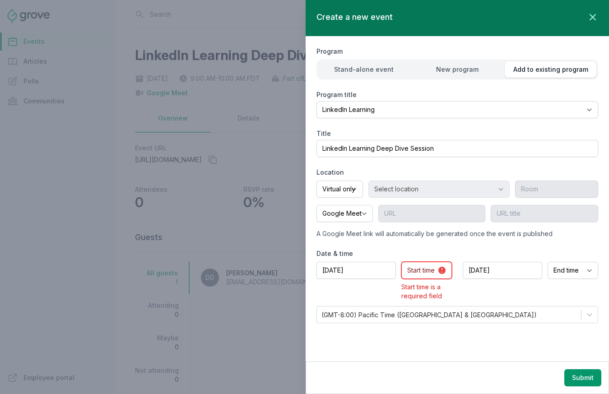
click at [419, 273] on select "Start time 12:00 AM 12:15 AM 12:30 AM 12:45 AM 1:00 AM 1:15 AM 1:30 AM 1:45 AM …" at bounding box center [427, 270] width 51 height 17
select select "2:00 PM"
click at [402, 262] on select "Start time 12:00 AM 12:15 AM 12:30 AM 12:45 AM 1:00 AM 1:15 AM 1:30 AM 1:45 AM …" at bounding box center [427, 270] width 51 height 17
select select "3:00 PM"
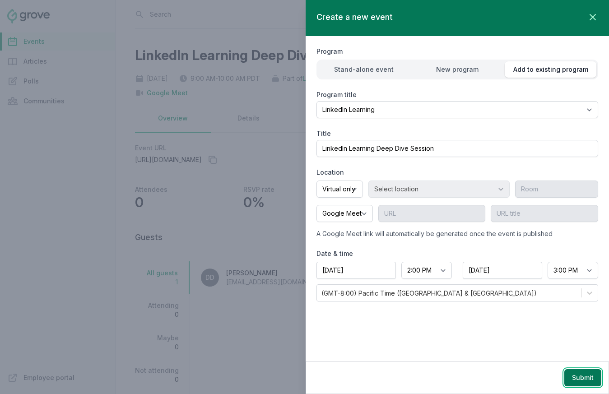
click at [576, 379] on button "Submit" at bounding box center [583, 377] width 37 height 17
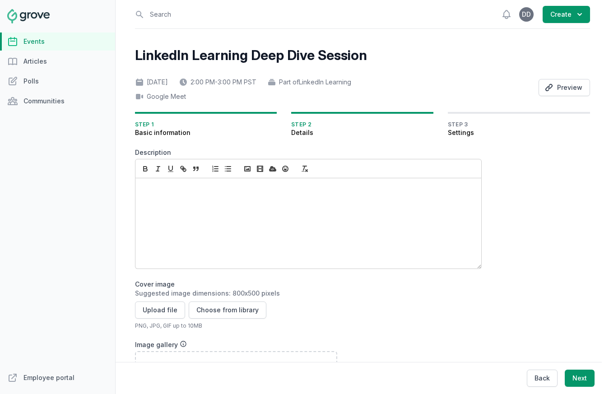
click at [171, 203] on div at bounding box center [309, 223] width 346 height 90
click at [141, 194] on div at bounding box center [309, 223] width 346 height 90
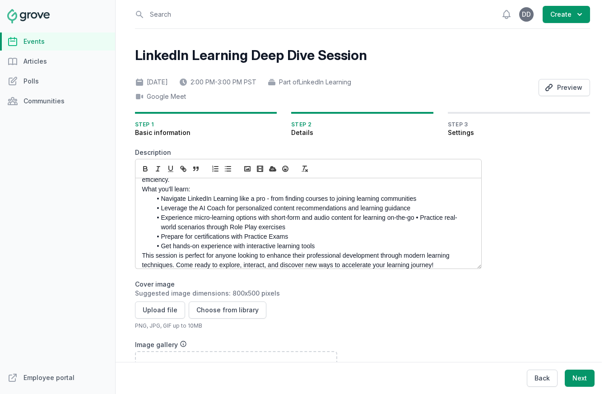
click at [142, 189] on p "What you'll learn:" at bounding box center [305, 189] width 327 height 9
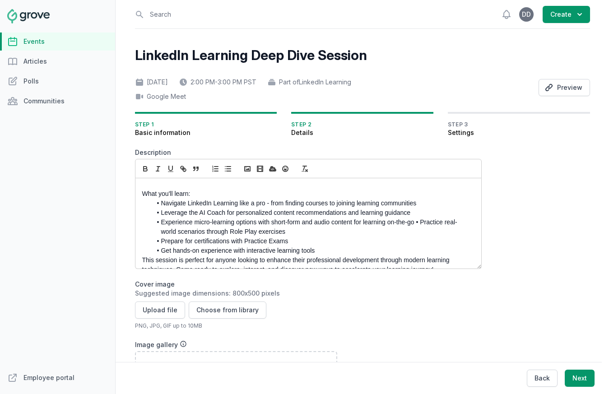
scroll to position [63, 0]
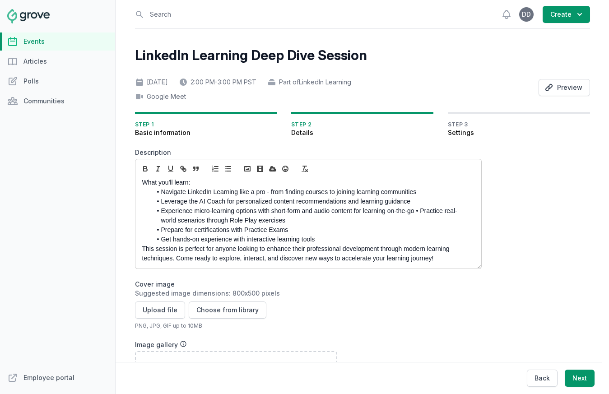
click at [142, 251] on p "This session is perfect for anyone looking to enhance their professional develo…" at bounding box center [305, 253] width 327 height 19
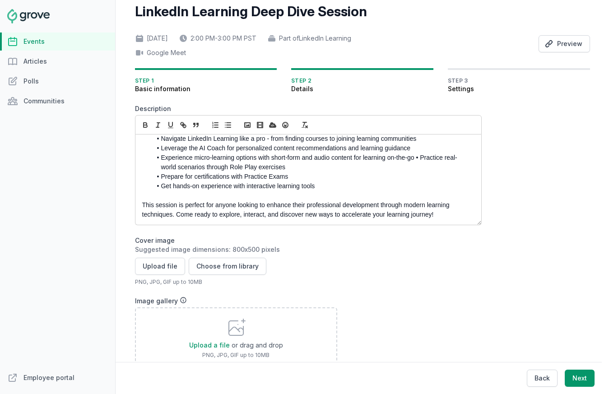
scroll to position [59, 0]
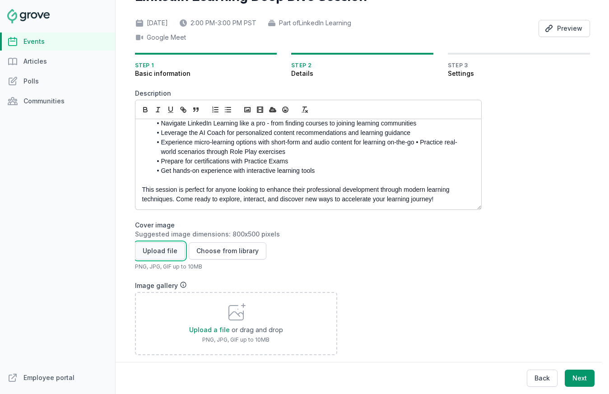
click at [155, 253] on button "Upload file" at bounding box center [160, 251] width 50 height 17
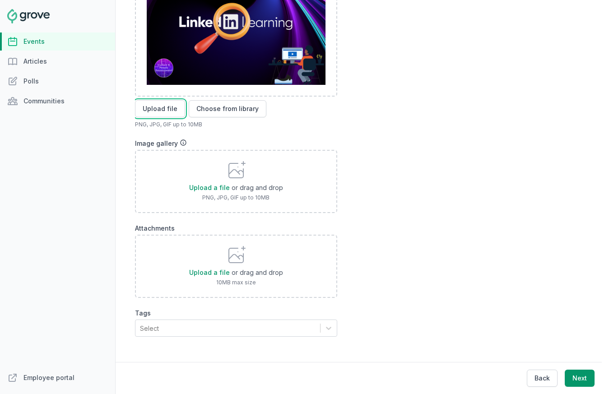
scroll to position [336, 0]
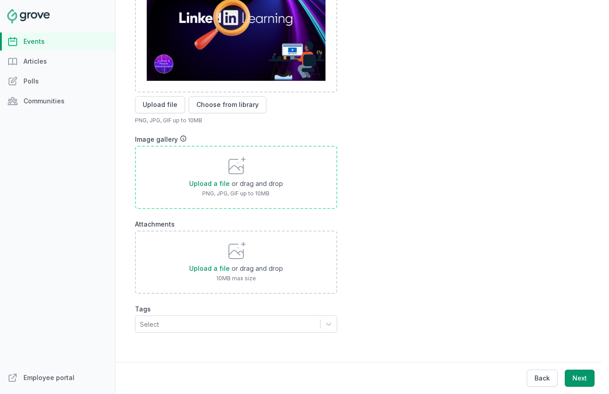
click at [189, 179] on div "Upload a file or drag and drop" at bounding box center [236, 183] width 94 height 9
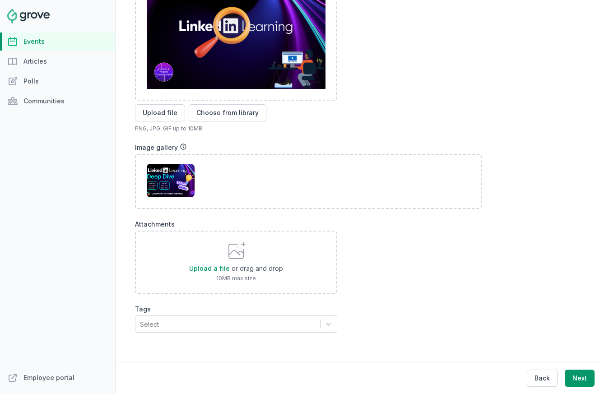
click at [298, 322] on div "Select" at bounding box center [228, 324] width 185 height 16
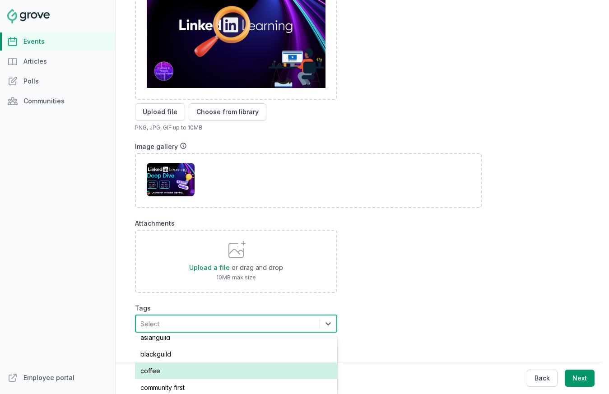
scroll to position [43, 0]
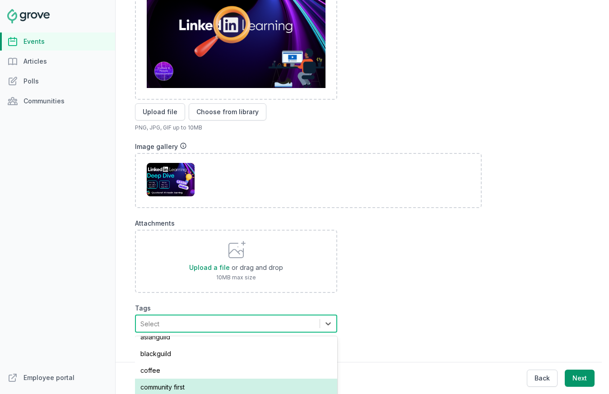
click at [197, 381] on div "community first" at bounding box center [236, 387] width 202 height 17
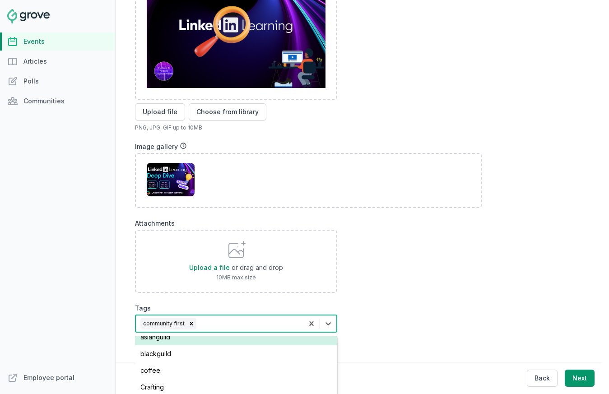
click at [223, 318] on div "community first" at bounding box center [220, 324] width 168 height 16
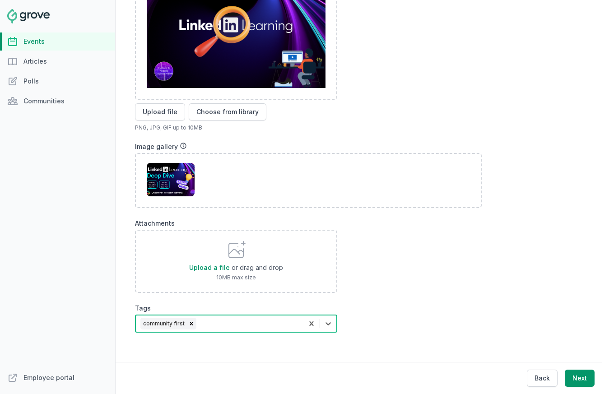
click at [226, 316] on div "community first" at bounding box center [220, 324] width 168 height 16
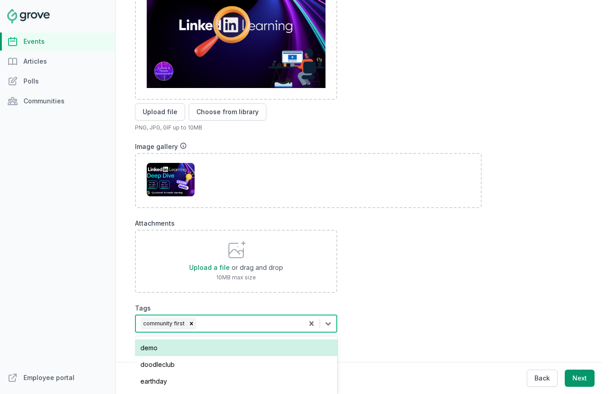
click at [194, 343] on div "demo" at bounding box center [236, 348] width 202 height 17
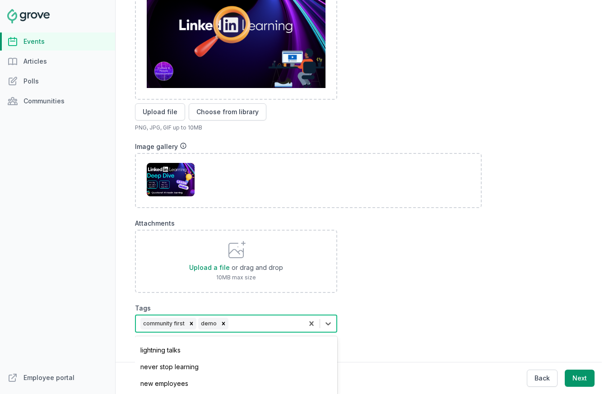
scroll to position [213, 0]
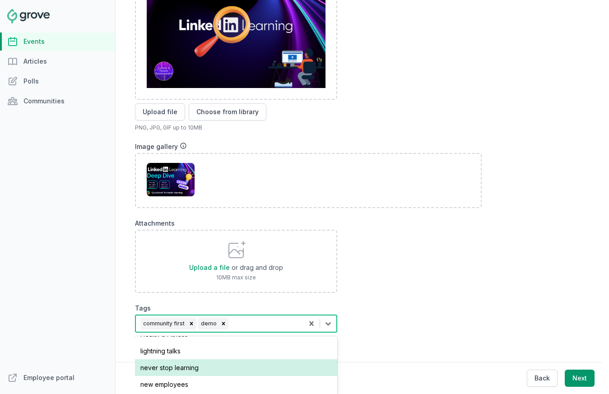
click at [184, 364] on div "never stop learning" at bounding box center [236, 368] width 202 height 17
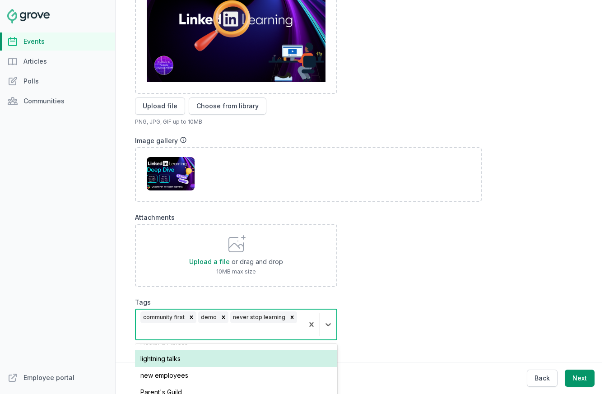
click at [412, 304] on form "Description Unlock Your Learning Potential: A Guide to LinkedIn Learning's Adva…" at bounding box center [308, 87] width 347 height 535
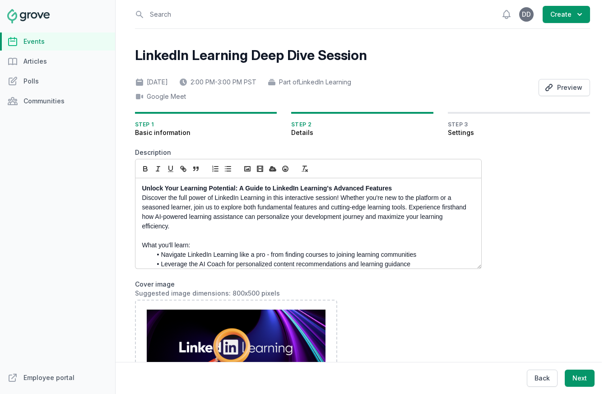
scroll to position [0, 0]
click at [554, 13] on button "Create" at bounding box center [566, 14] width 47 height 17
click at [562, 155] on div "LinkedIn Learning Deep Dive Session Fri, Nov 7, 2025 2:00 PM - 3:00 PM PST Part…" at bounding box center [362, 367] width 455 height 640
click at [580, 382] on button "Next" at bounding box center [580, 378] width 30 height 17
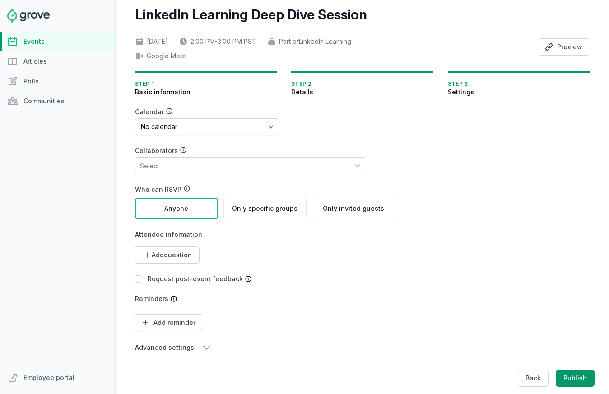
scroll to position [53, 0]
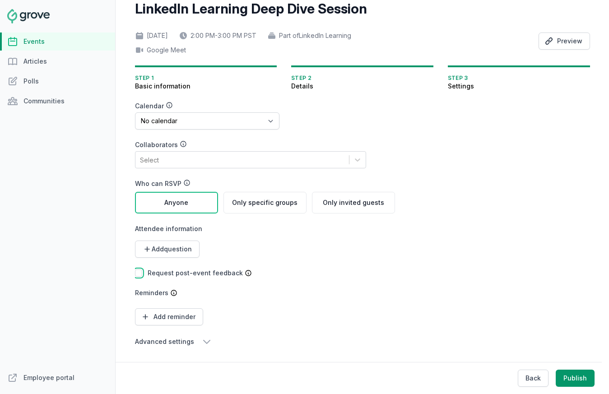
click at [135, 270] on input "checkbox" at bounding box center [138, 273] width 7 height 7
click at [141, 314] on icon "button" at bounding box center [145, 317] width 9 height 9
select select "hours"
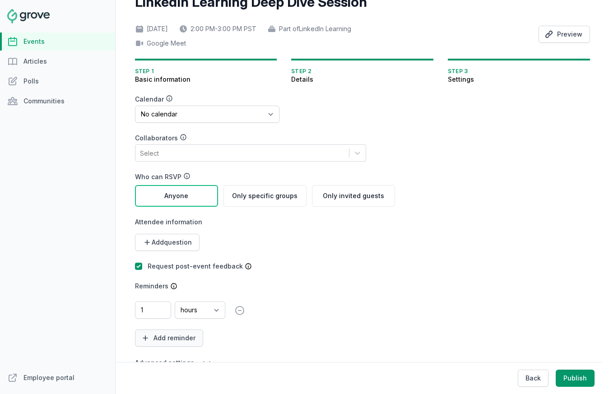
type input "1"
click at [160, 341] on button "Add reminder" at bounding box center [169, 338] width 68 height 17
select select "hours"
type input "15"
click at [200, 341] on select "minutes hours days weeks" at bounding box center [200, 338] width 51 height 17
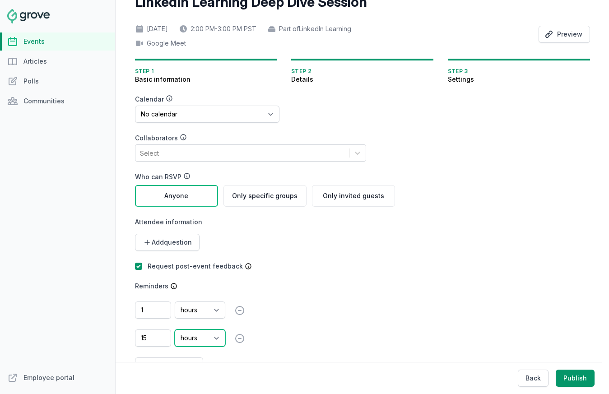
click at [175, 330] on select "minutes hours days weeks" at bounding box center [200, 338] width 51 height 17
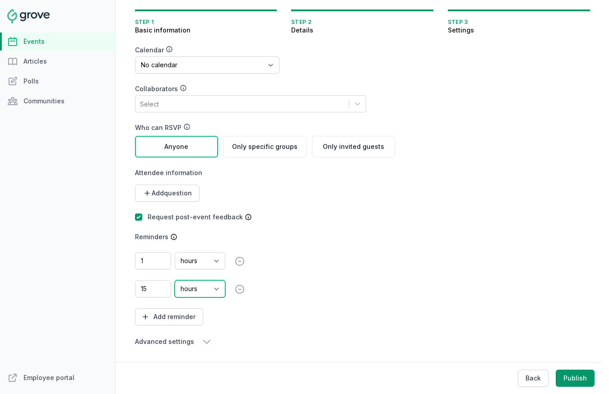
scroll to position [110, 0]
click at [164, 315] on button "Add reminder" at bounding box center [169, 316] width 68 height 17
select select "hours"
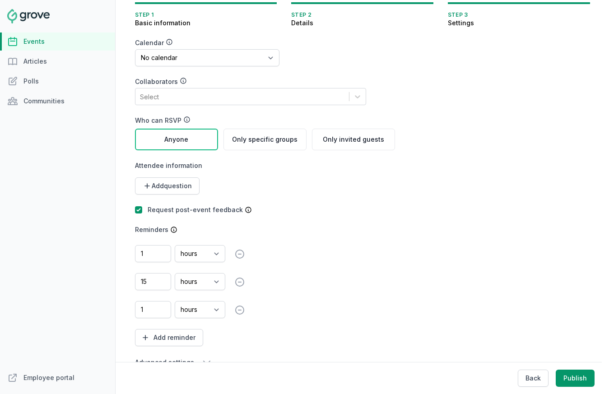
type input "1"
click at [191, 311] on select "minutes hours days weeks" at bounding box center [200, 309] width 51 height 17
select select "days"
click at [175, 302] on select "minutes hours days weeks" at bounding box center [200, 309] width 51 height 17
click at [314, 294] on div "1 minutes hours days weeks remove 15 minutes hours days weeks remove 1 minutes …" at bounding box center [265, 295] width 260 height 101
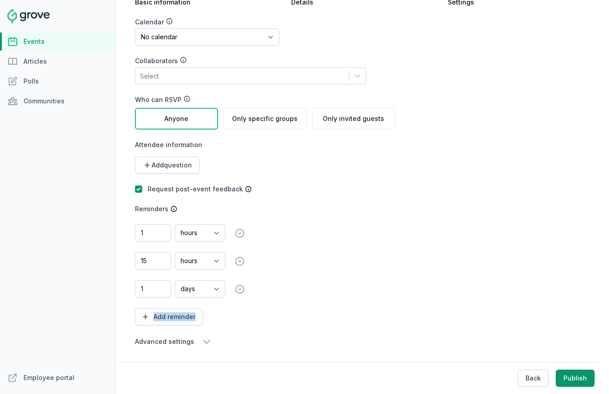
scroll to position [138, 0]
click at [201, 337] on icon "button" at bounding box center [206, 341] width 11 height 11
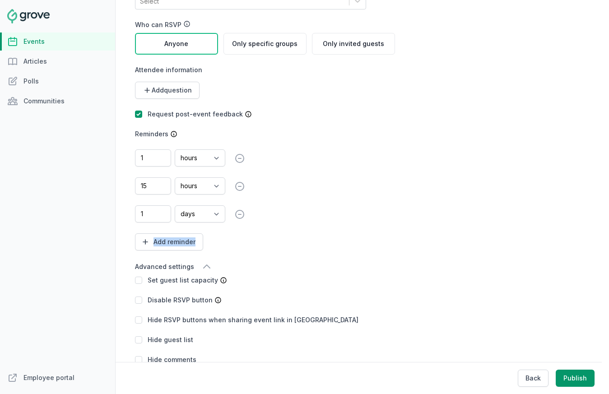
scroll to position [230, 0]
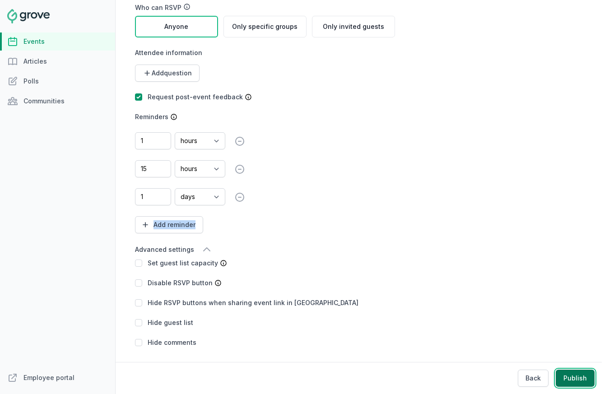
click at [575, 377] on button "Publish" at bounding box center [575, 378] width 39 height 17
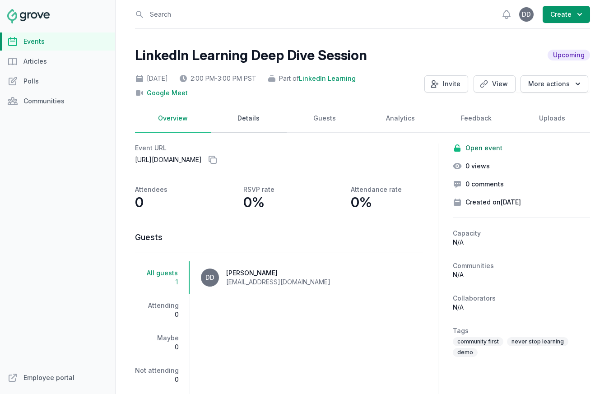
click at [250, 118] on link "Details" at bounding box center [249, 119] width 76 height 28
select select "130"
select select "virtual"
select select "2:00 PM"
select select "3:00 PM"
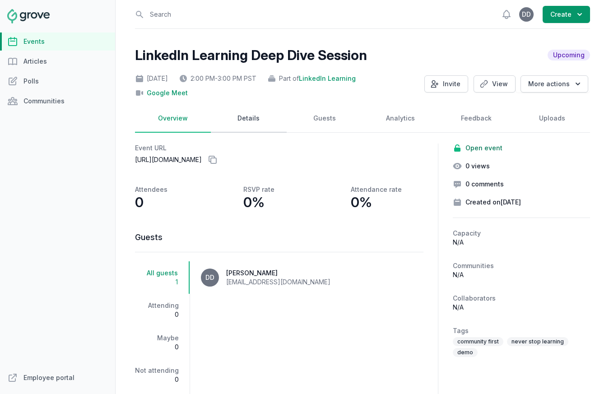
select select "days"
select select "hours"
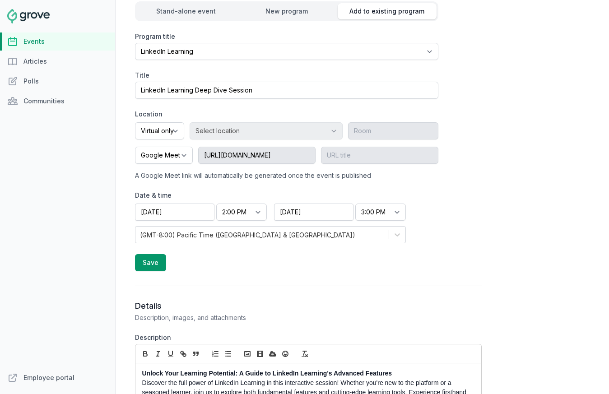
scroll to position [69, 0]
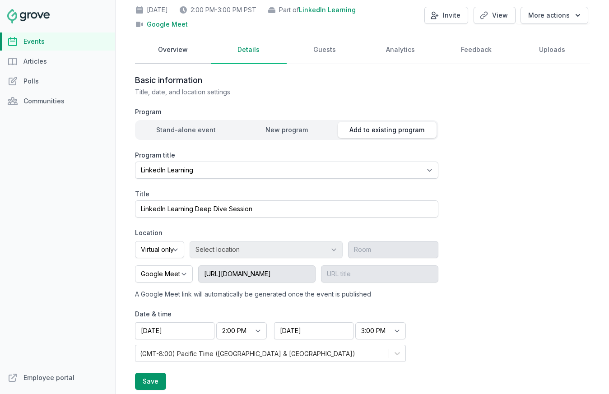
click at [167, 48] on link "Overview" at bounding box center [173, 50] width 76 height 28
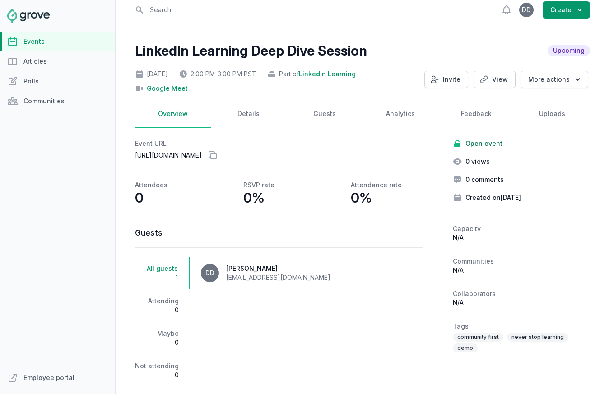
scroll to position [0, 0]
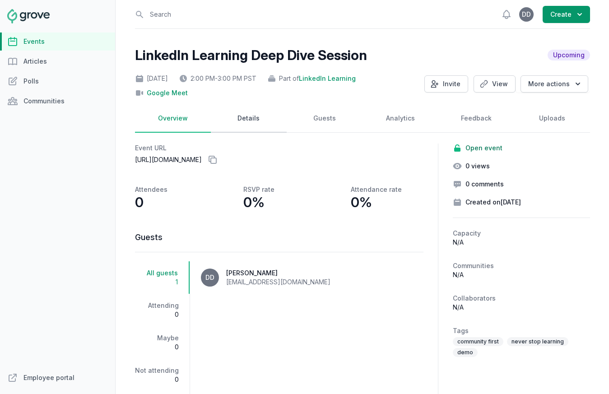
click at [250, 122] on link "Details" at bounding box center [249, 119] width 76 height 28
select select "130"
select select "virtual"
select select "2:00 PM"
select select "3:00 PM"
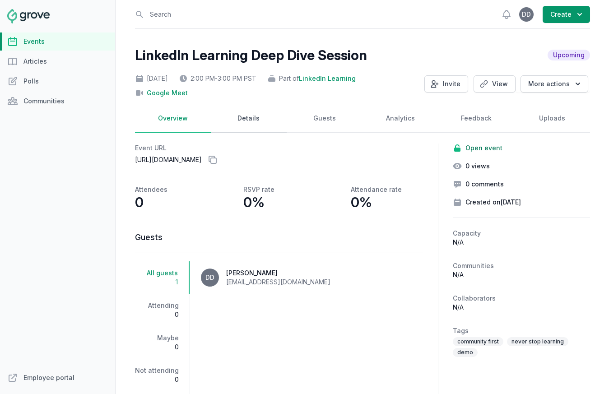
select select "days"
select select "hours"
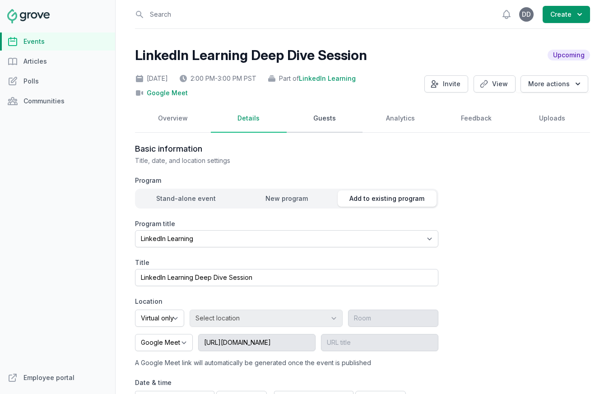
click at [322, 114] on link "Guests" at bounding box center [325, 119] width 76 height 28
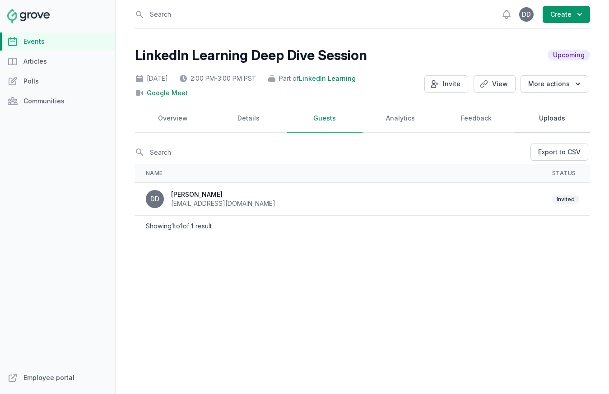
click at [552, 123] on link "Uploads" at bounding box center [552, 119] width 76 height 28
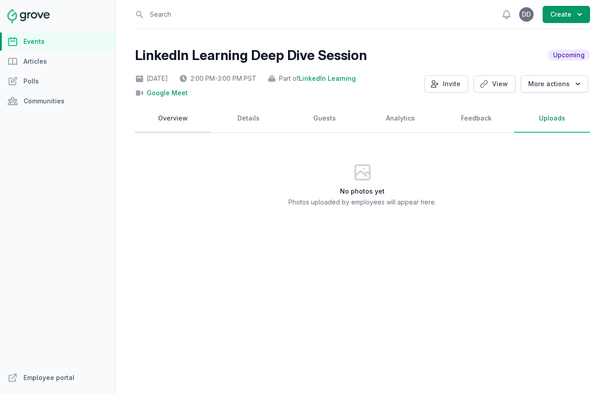
click at [162, 119] on link "Overview" at bounding box center [173, 119] width 76 height 28
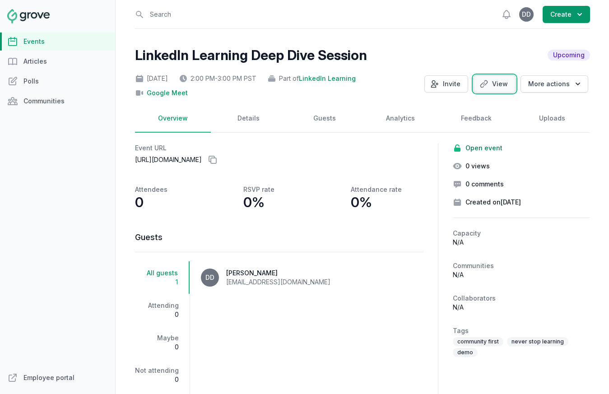
click at [510, 84] on link "View" at bounding box center [495, 83] width 42 height 17
click at [153, 95] on link "Google Meet" at bounding box center [167, 93] width 41 height 9
click at [34, 43] on link "Events" at bounding box center [57, 42] width 115 height 18
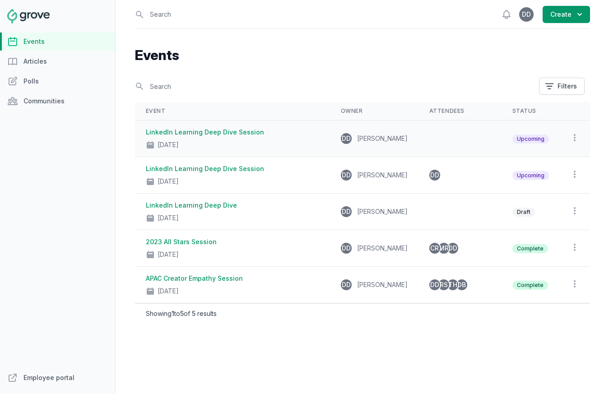
click at [187, 131] on link "LinkedIn Learning Deep Dive Session" at bounding box center [205, 132] width 118 height 8
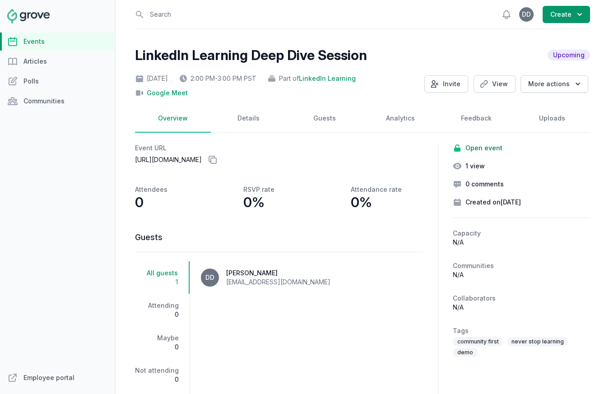
click at [356, 81] on span "LinkedIn Learning" at bounding box center [327, 78] width 57 height 9
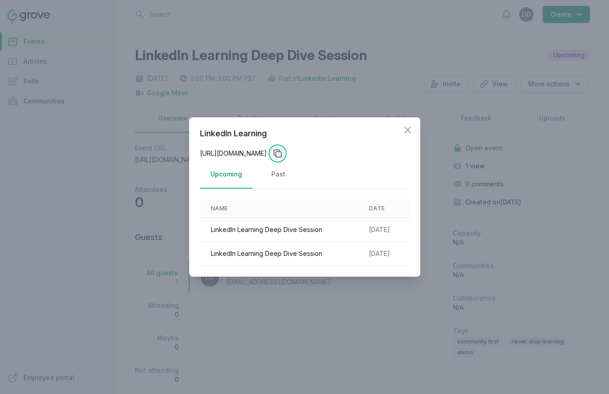
click at [283, 152] on icon at bounding box center [277, 153] width 11 height 11
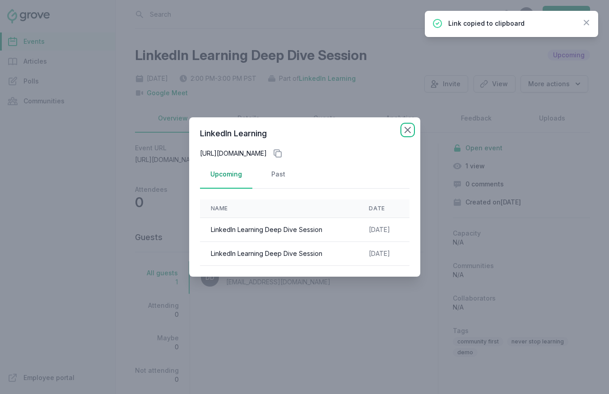
click at [407, 127] on icon "button" at bounding box center [407, 129] width 5 height 5
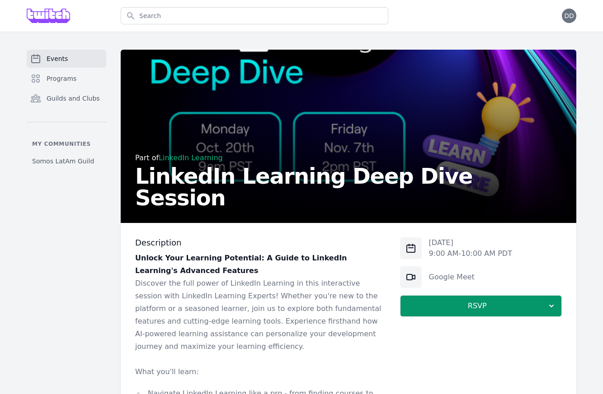
click at [327, 148] on div "Part of LinkedIn Learning LinkedIn Learning Deep Dive Session" at bounding box center [348, 138] width 426 height 141
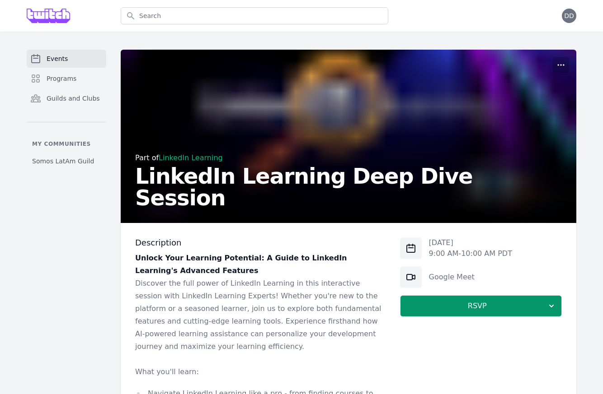
click at [313, 135] on div "Part of LinkedIn Learning LinkedIn Learning Deep Dive Session" at bounding box center [348, 138] width 426 height 141
click at [562, 66] on icon "button" at bounding box center [560, 65] width 9 height 9
click at [305, 116] on div "Part of LinkedIn Learning LinkedIn Learning Deep Dive Session" at bounding box center [348, 138] width 426 height 141
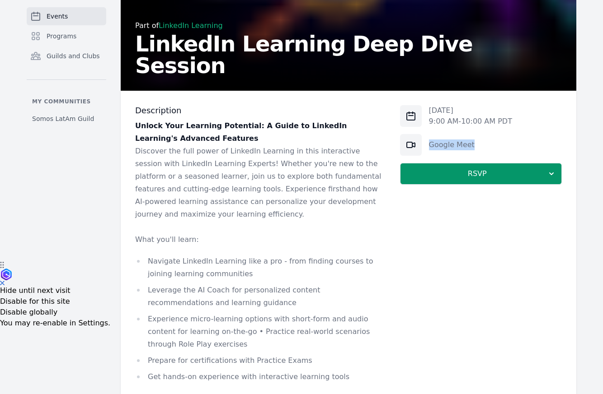
scroll to position [112, 0]
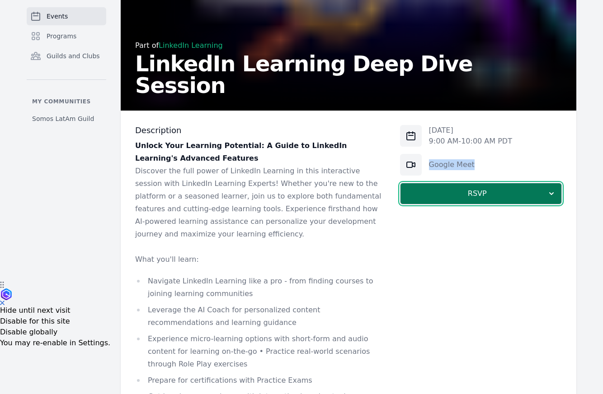
click at [552, 196] on icon "button" at bounding box center [551, 193] width 9 height 9
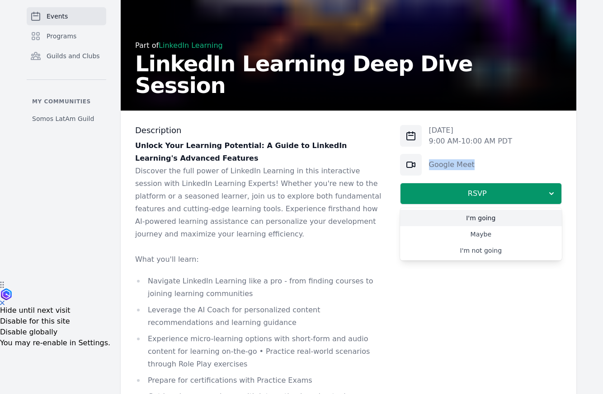
click at [499, 217] on link "I'm going" at bounding box center [481, 218] width 162 height 16
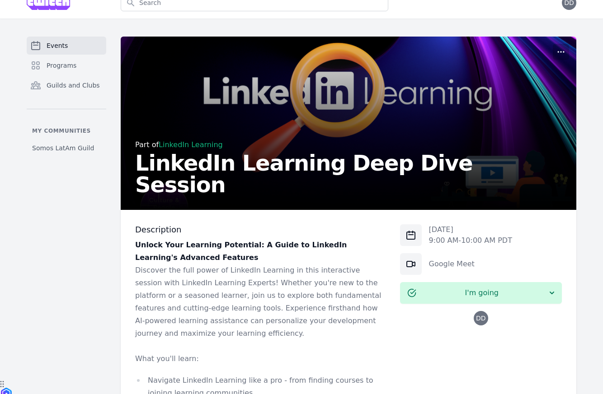
scroll to position [0, 0]
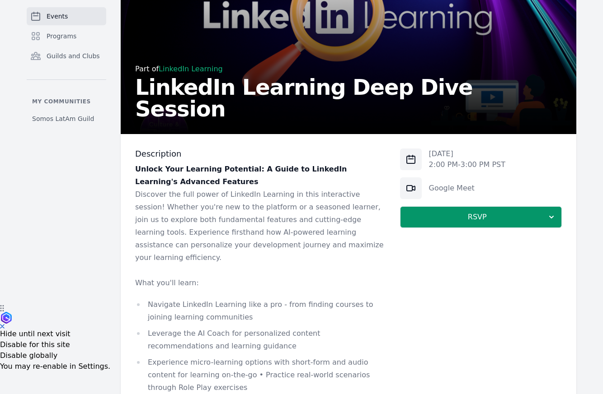
scroll to position [64, 0]
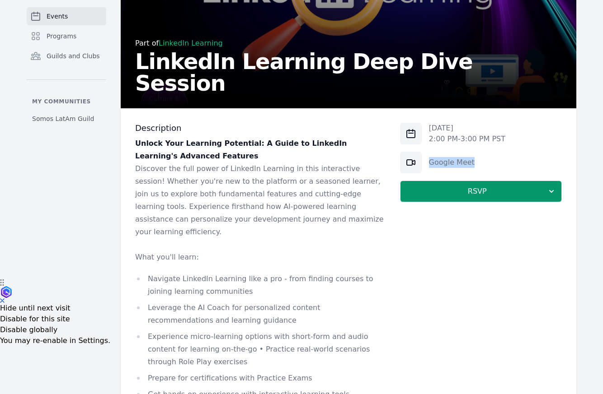
scroll to position [0, 0]
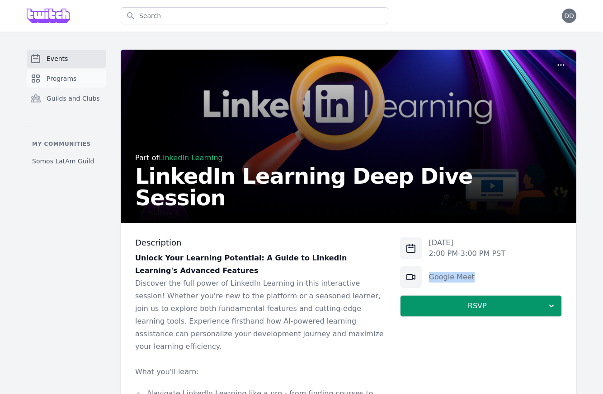
click at [62, 79] on span "Programs" at bounding box center [62, 78] width 30 height 9
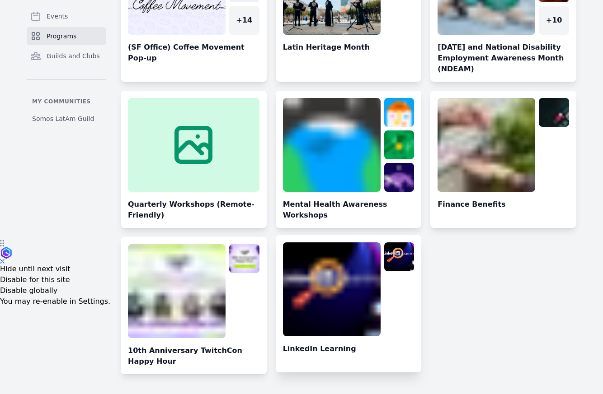
scroll to position [156, 0]
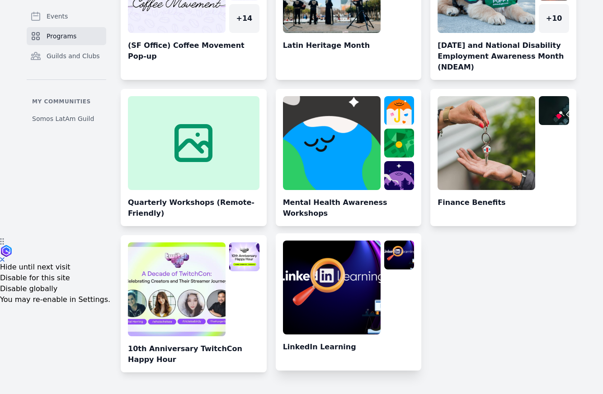
click at [337, 312] on link at bounding box center [349, 306] width 146 height 130
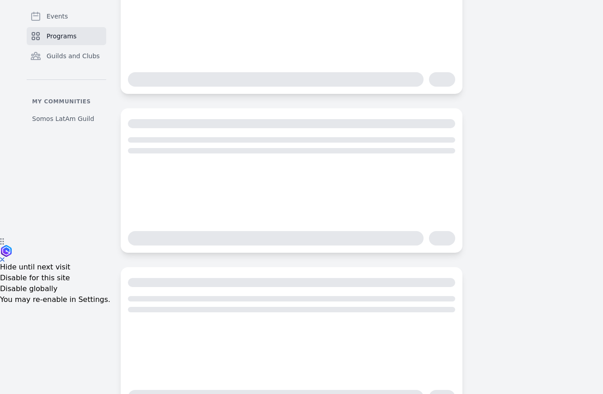
scroll to position [101, 0]
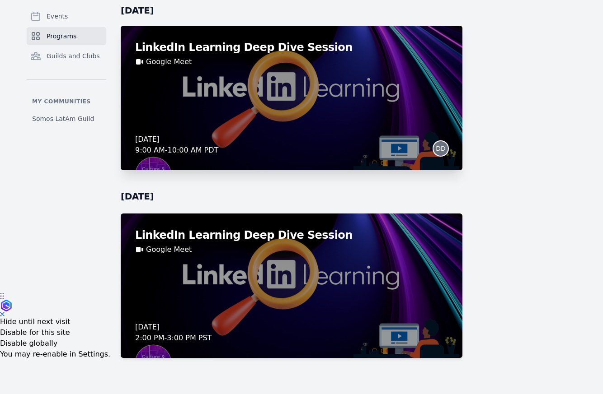
click at [293, 89] on div "LinkedIn Learning Deep Dive Session Google Meet Monday, October 20, 2025 9:00 A…" at bounding box center [291, 98] width 341 height 145
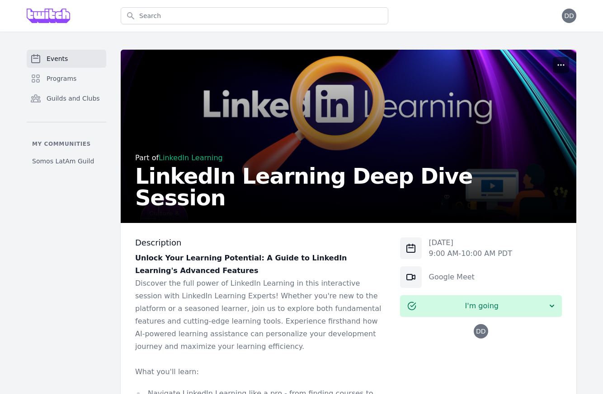
click at [563, 65] on circle "button" at bounding box center [563, 65] width 1 height 1
click at [486, 89] on button "Manage" at bounding box center [518, 87] width 98 height 16
click at [59, 62] on span "Events" at bounding box center [57, 58] width 21 height 9
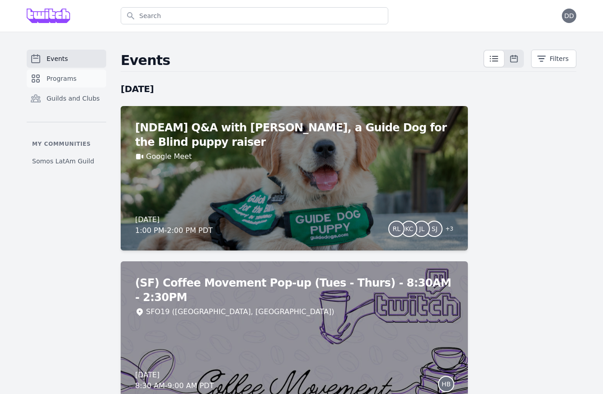
click at [76, 84] on link "Programs" at bounding box center [66, 79] width 79 height 18
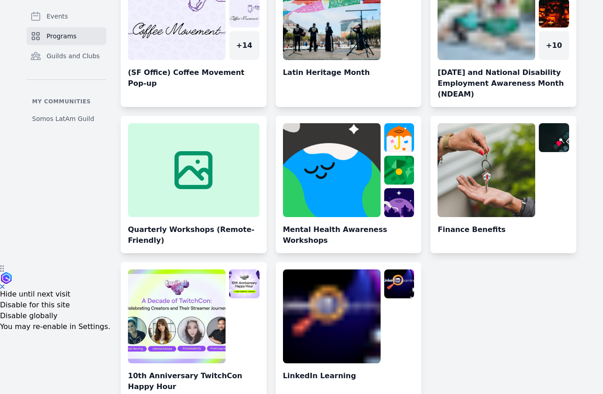
scroll to position [156, 0]
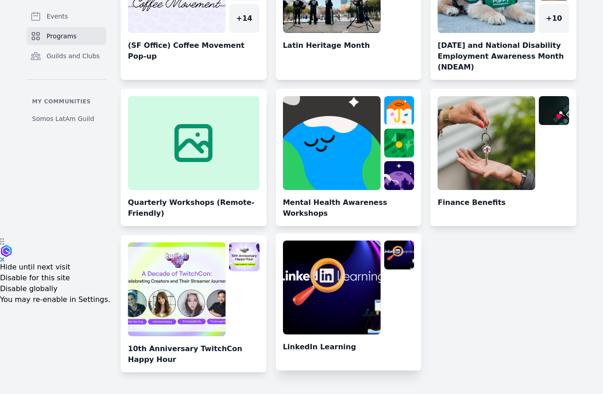
click at [326, 286] on link at bounding box center [349, 306] width 146 height 130
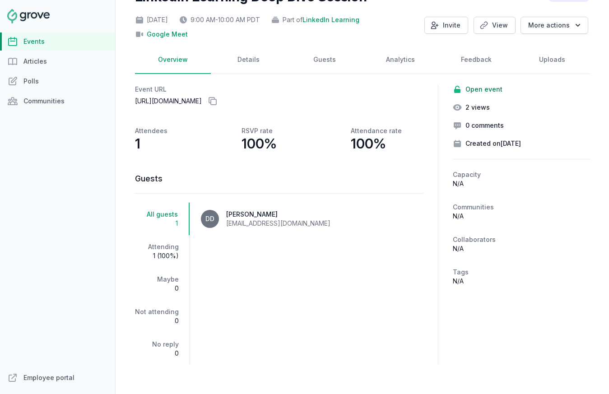
scroll to position [65, 0]
click at [249, 56] on link "Details" at bounding box center [249, 60] width 76 height 28
select select "130"
select select "virtual"
select select "9:00 AM"
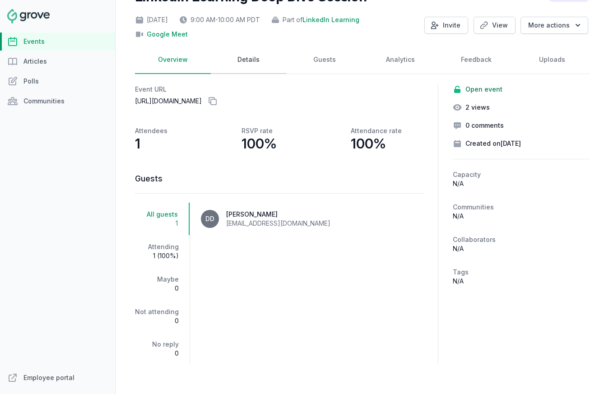
select select "10:00 AM"
select select "days"
select select "hours"
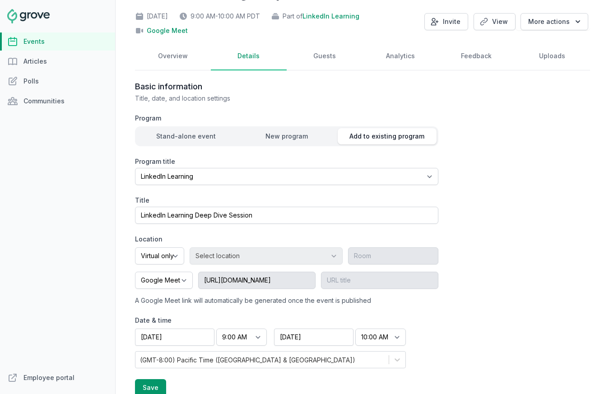
scroll to position [61, 0]
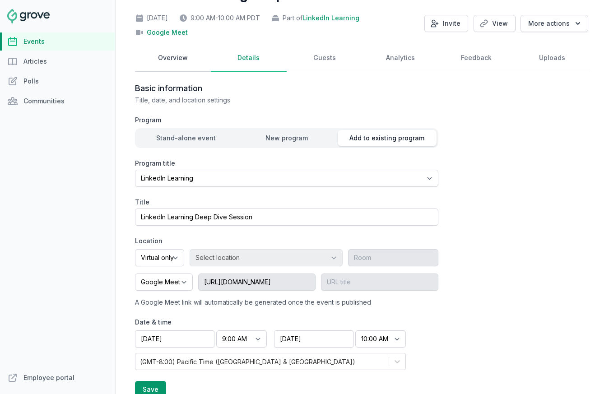
click at [173, 58] on link "Overview" at bounding box center [173, 58] width 76 height 28
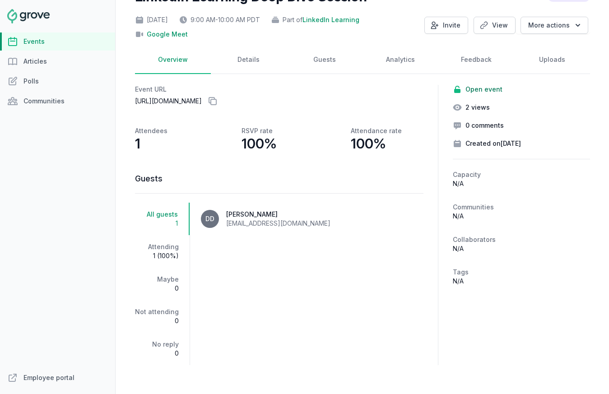
scroll to position [65, 0]
click at [239, 51] on link "Details" at bounding box center [249, 60] width 76 height 28
select select "130"
select select "virtual"
select select "9:00 AM"
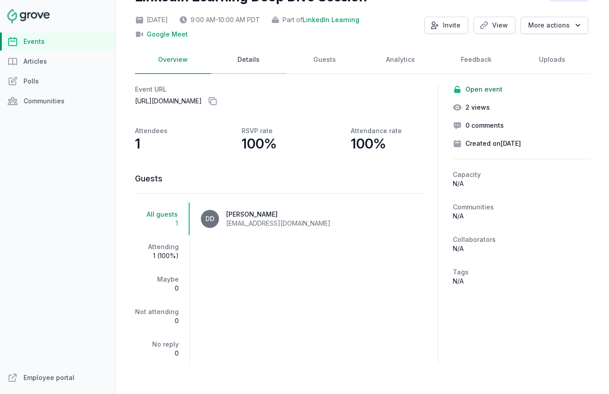
select select "10:00 AM"
select select "days"
select select "hours"
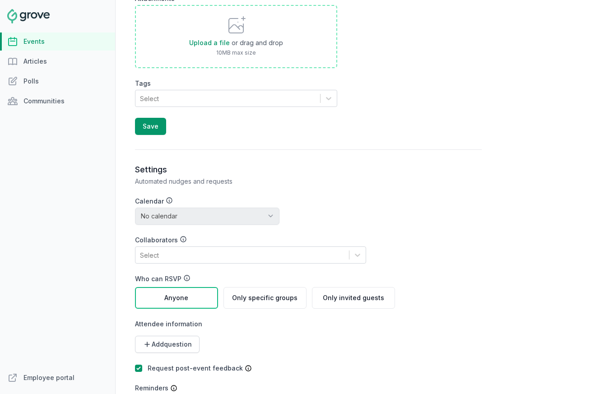
scroll to position [921, 0]
click at [188, 98] on div "Select" at bounding box center [228, 97] width 185 height 16
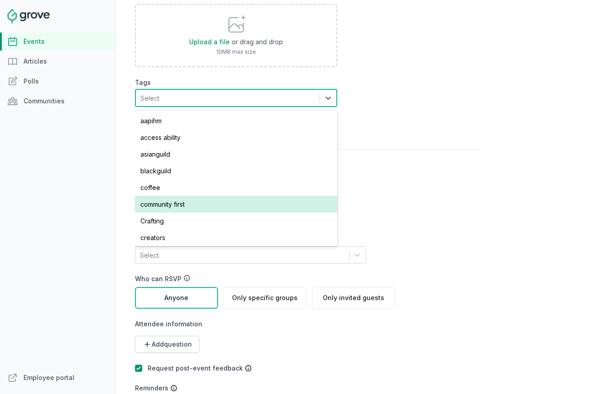
click at [231, 203] on div "community first" at bounding box center [236, 204] width 202 height 17
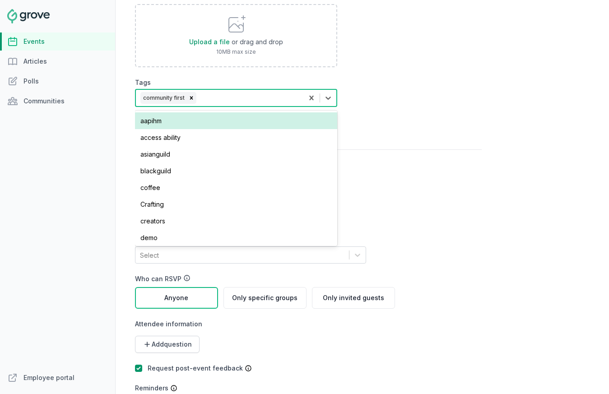
click at [229, 99] on div "community first" at bounding box center [220, 98] width 168 height 16
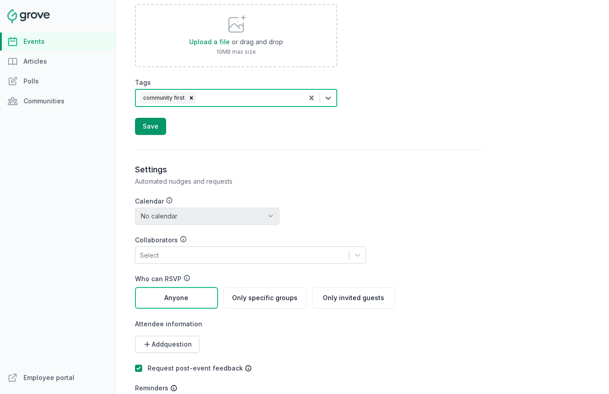
click at [229, 100] on div "community first" at bounding box center [220, 98] width 168 height 16
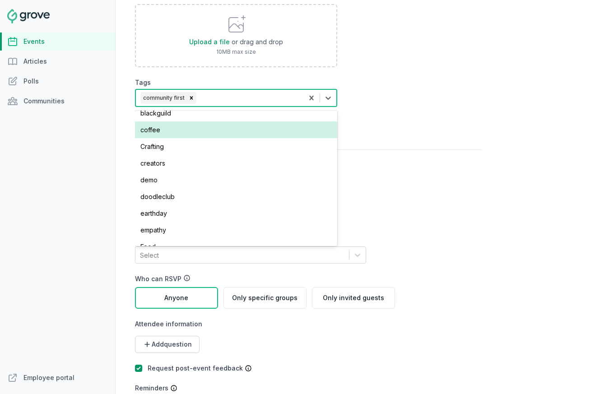
scroll to position [60, 0]
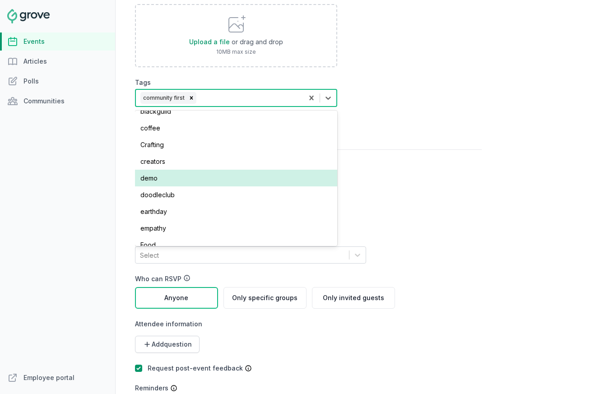
click at [207, 175] on div "demo" at bounding box center [236, 178] width 202 height 17
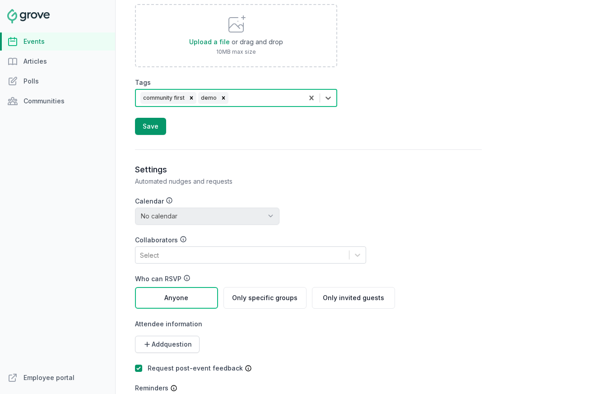
click at [247, 97] on div "community first demo" at bounding box center [220, 98] width 168 height 16
click at [252, 99] on div "community first demo" at bounding box center [220, 98] width 168 height 16
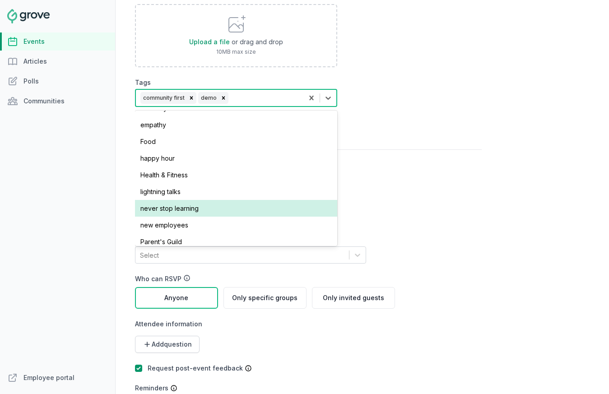
scroll to position [146, 0]
click at [222, 211] on div "never stop learning" at bounding box center [236, 208] width 202 height 17
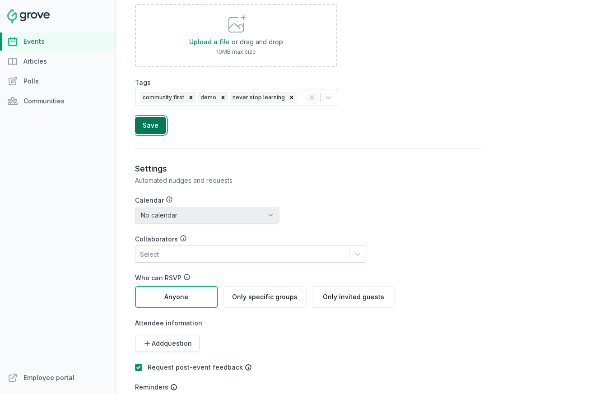
click at [149, 130] on button "Save" at bounding box center [150, 125] width 31 height 17
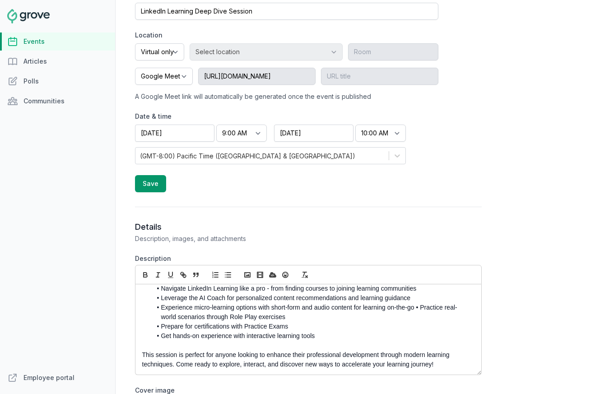
scroll to position [0, 0]
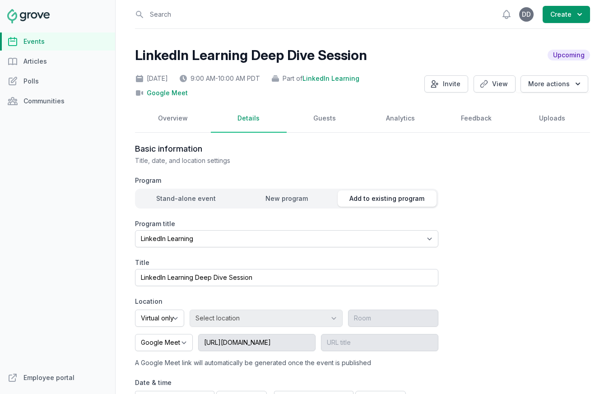
click at [360, 77] on span "LinkedIn Learning" at bounding box center [331, 78] width 57 height 9
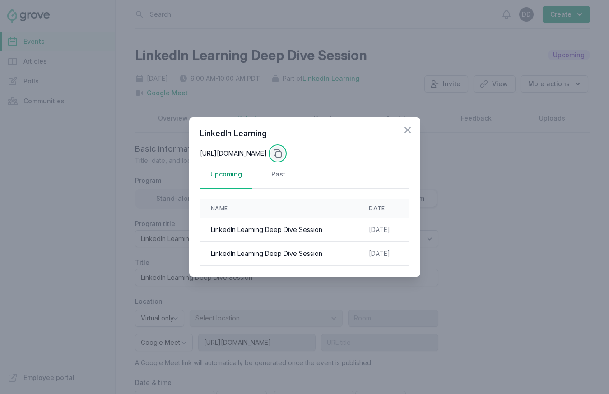
click at [283, 150] on icon at bounding box center [277, 153] width 11 height 11
click at [528, 285] on div at bounding box center [304, 197] width 609 height 394
